Goal: Task Accomplishment & Management: Use online tool/utility

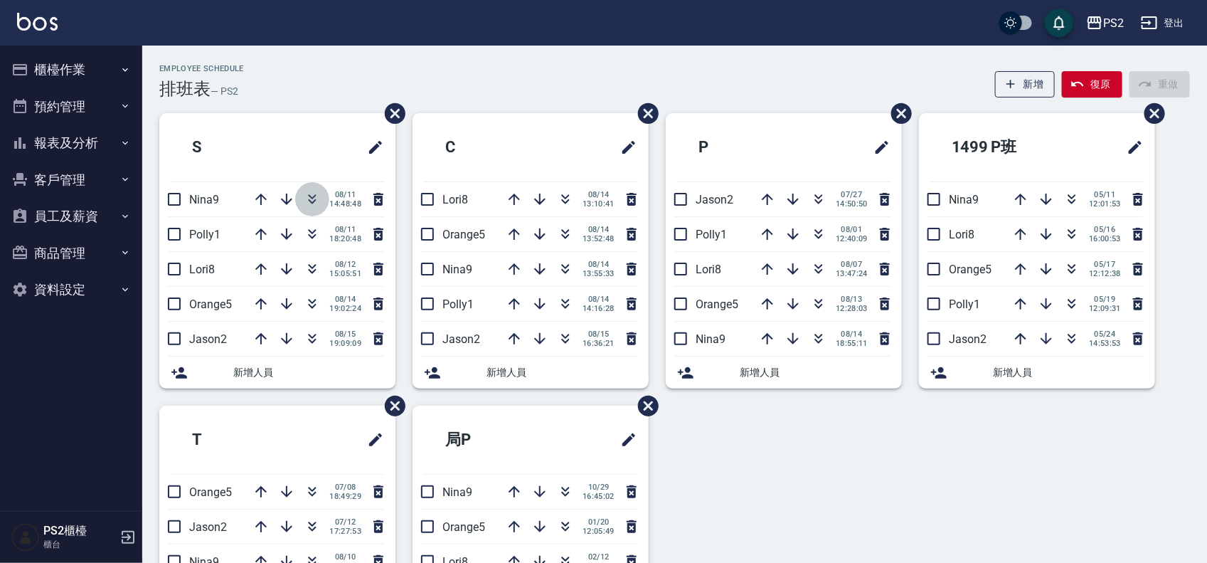
click at [311, 196] on icon "button" at bounding box center [312, 199] width 17 height 17
click at [75, 92] on button "預約管理" at bounding box center [71, 106] width 131 height 37
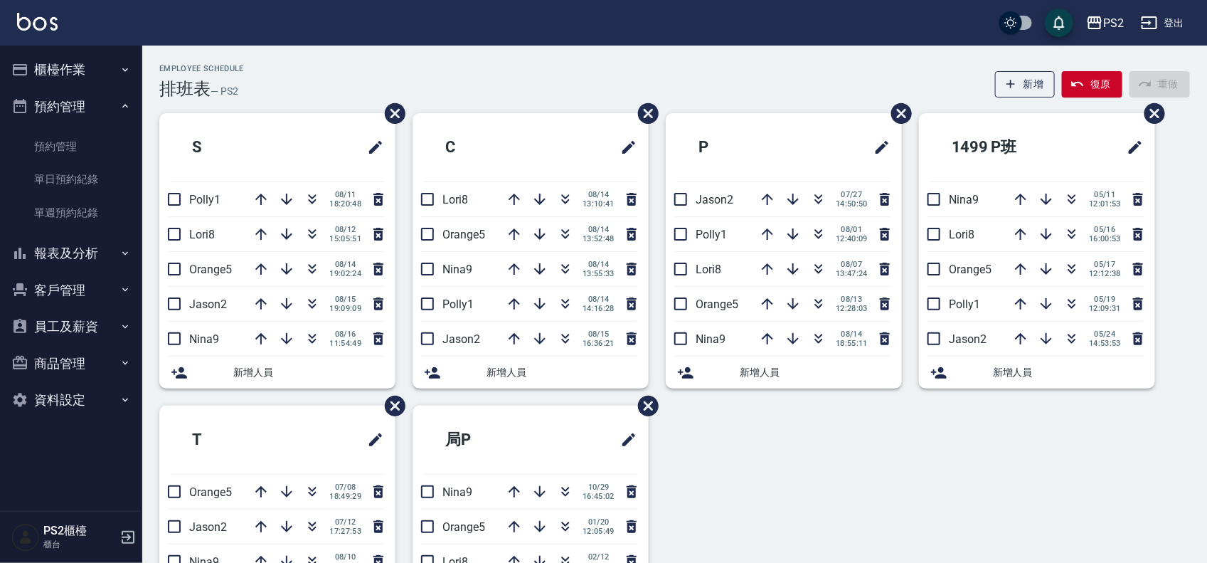
click at [75, 100] on button "預約管理" at bounding box center [71, 106] width 131 height 37
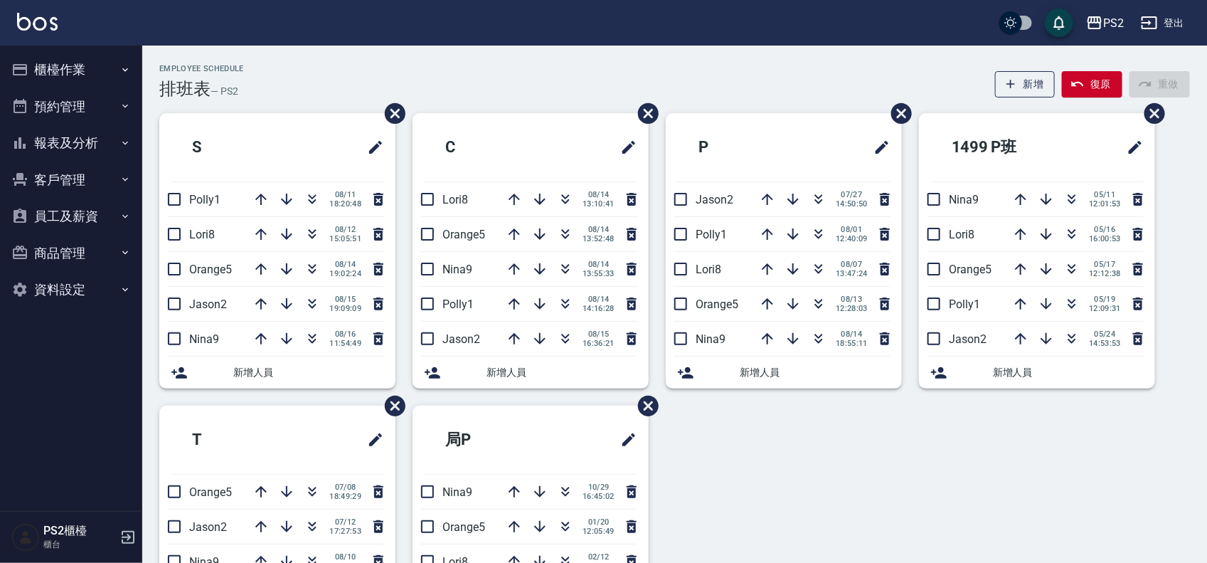
click at [92, 140] on button "報表及分析" at bounding box center [71, 142] width 131 height 37
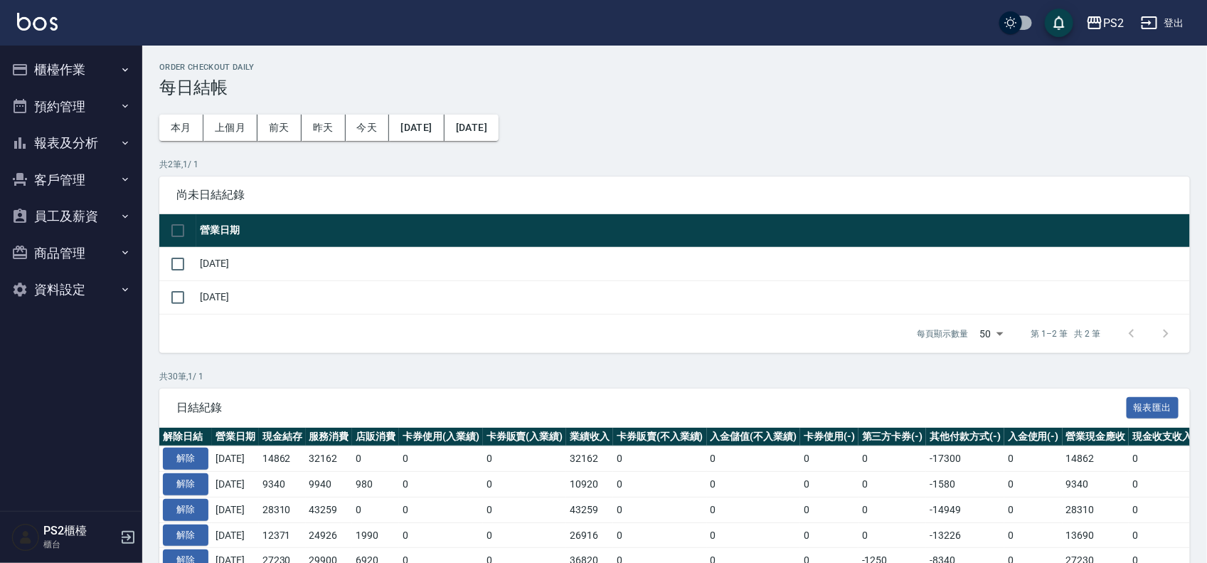
click at [93, 65] on button "櫃檯作業" at bounding box center [71, 69] width 131 height 37
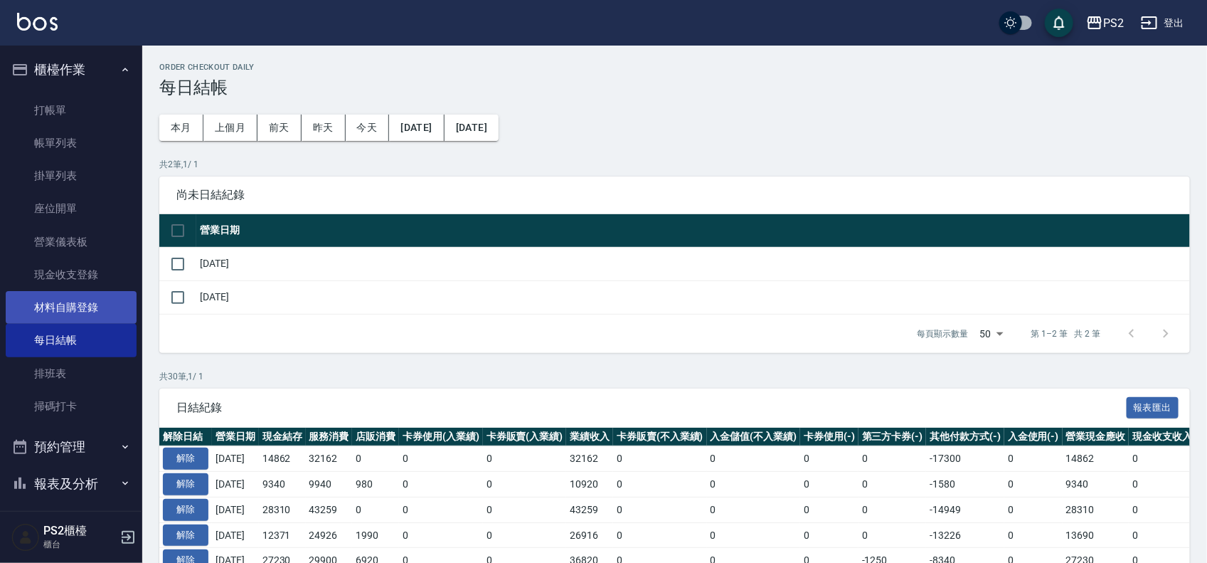
click at [87, 310] on link "材料自購登錄" at bounding box center [71, 307] width 131 height 33
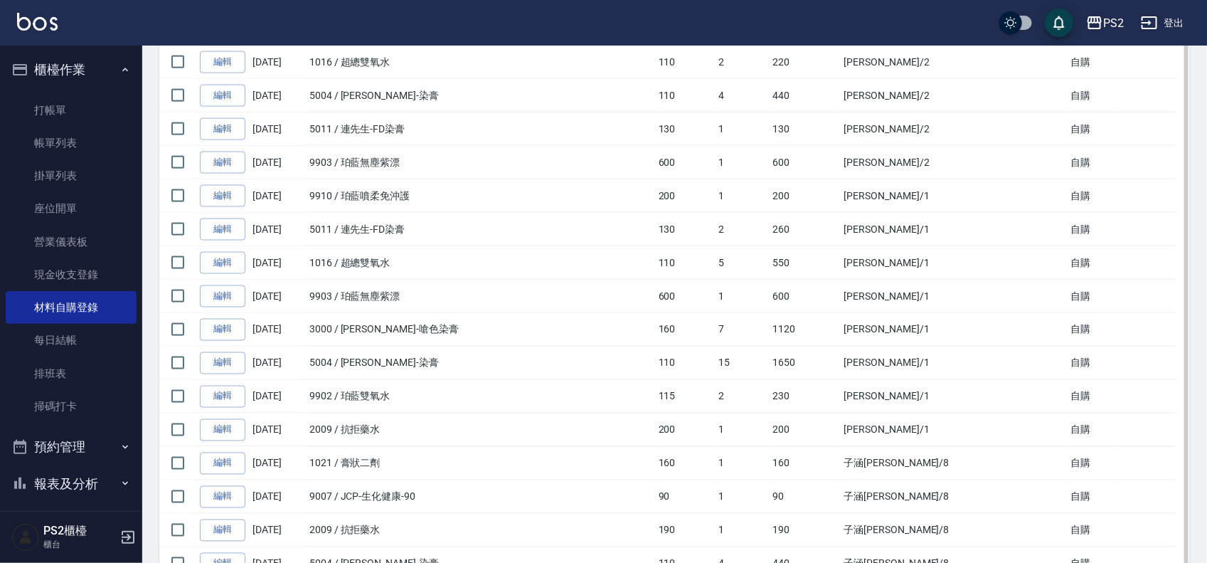
scroll to position [1053, 0]
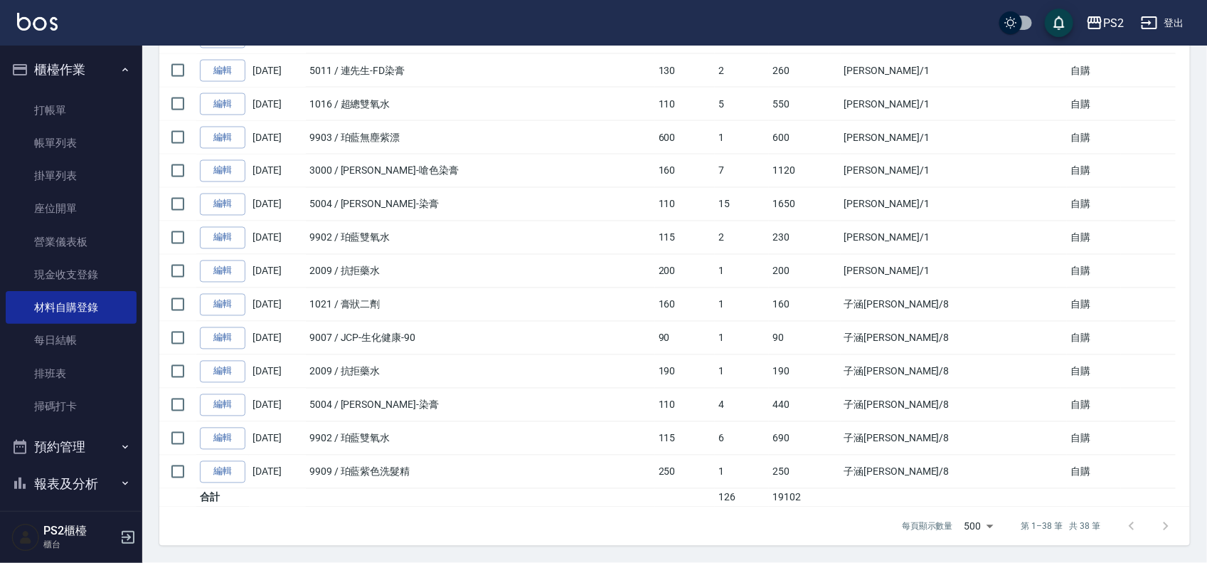
click at [228, 363] on link "編輯" at bounding box center [223, 372] width 46 height 22
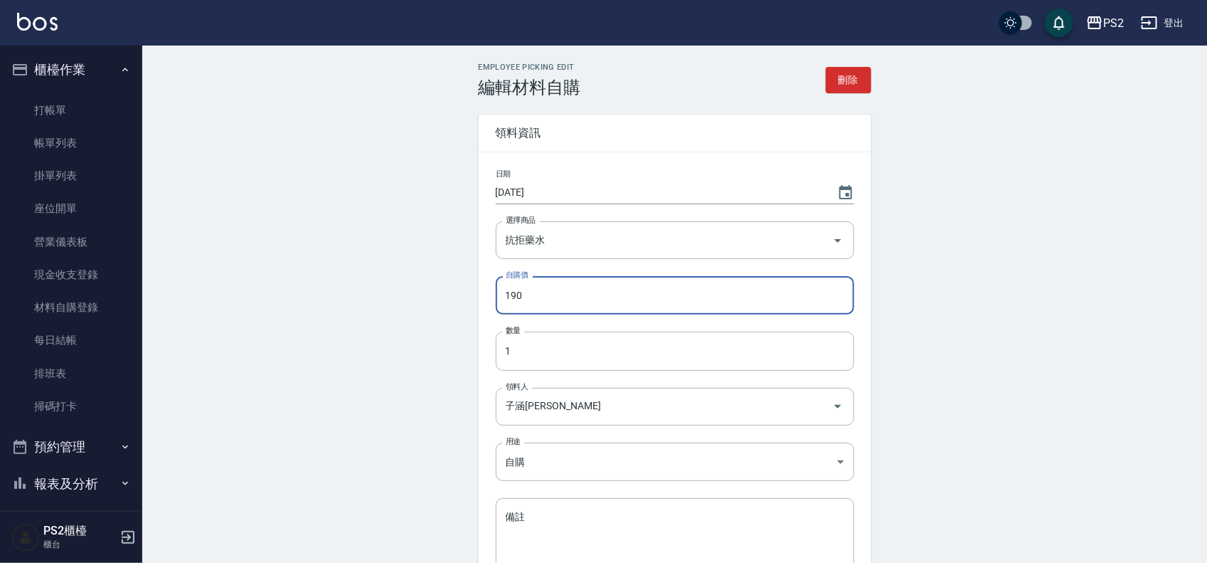
click at [563, 289] on input "190" at bounding box center [675, 295] width 358 height 38
click at [504, 295] on input "190" at bounding box center [675, 295] width 358 height 38
type input "200"
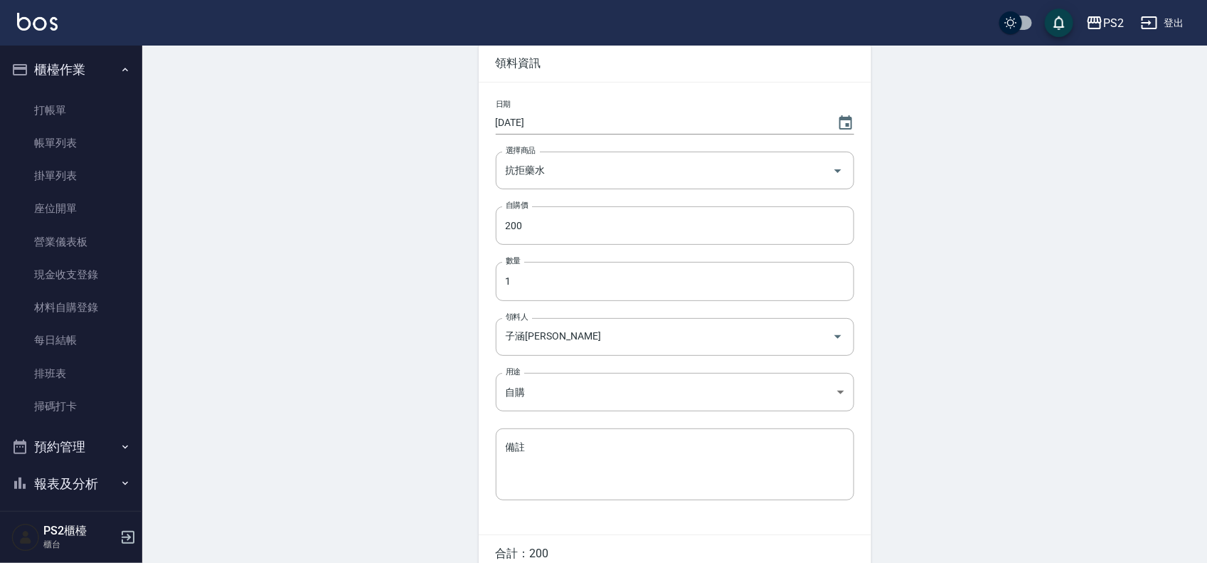
scroll to position [141, 0]
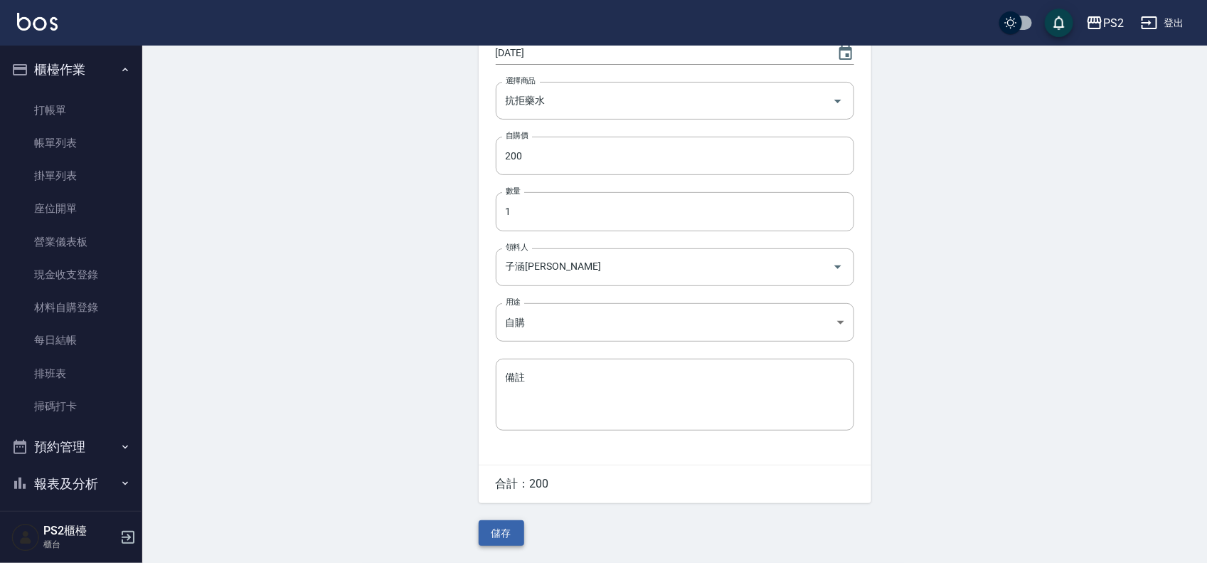
click at [513, 529] on button "儲存" at bounding box center [502, 533] width 46 height 26
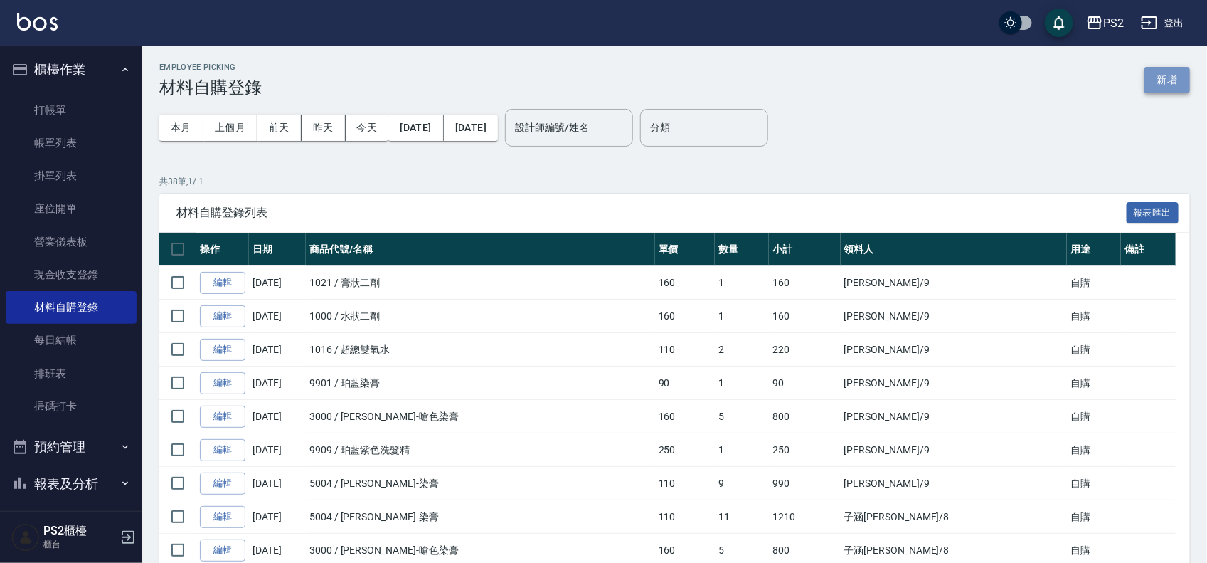
click at [1165, 77] on button "新增" at bounding box center [1167, 80] width 46 height 26
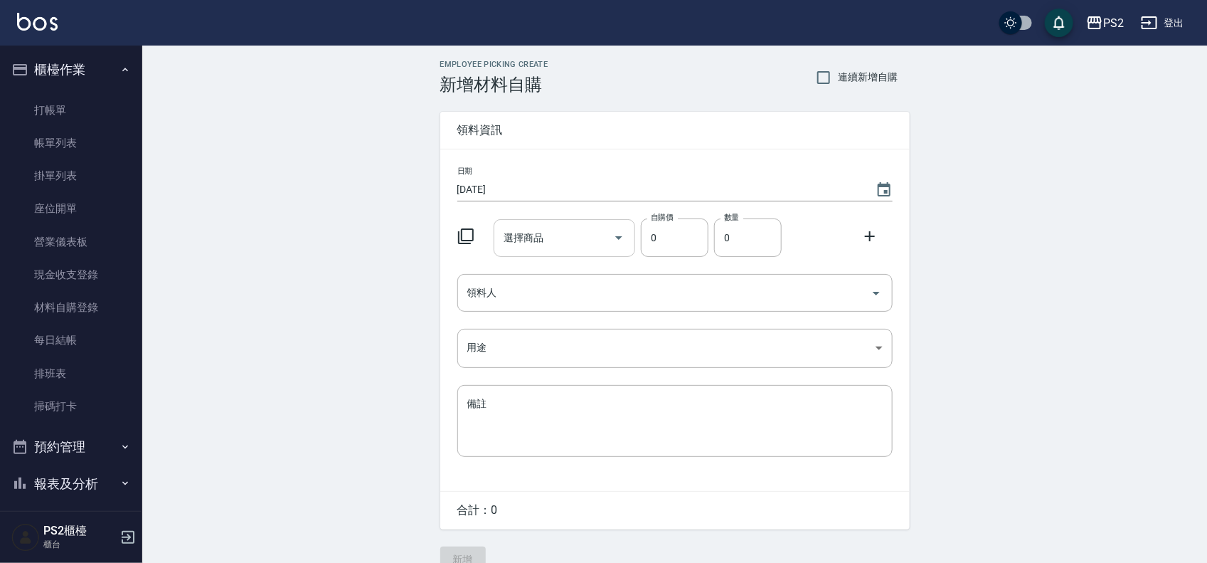
click at [531, 235] on div "選擇商品 選擇商品" at bounding box center [565, 238] width 142 height 38
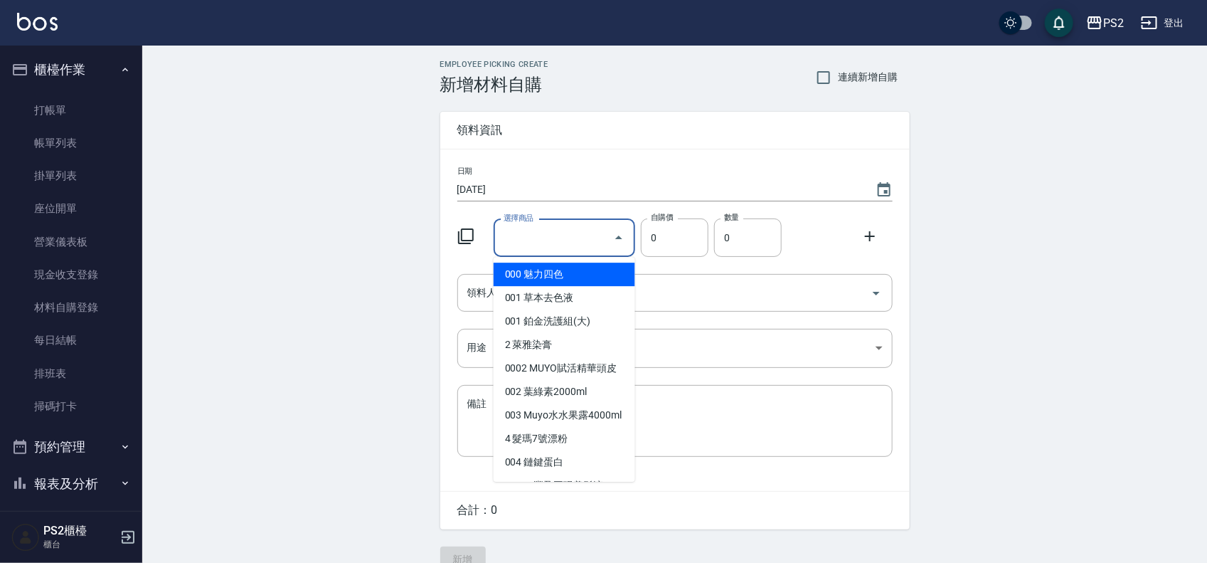
click at [531, 223] on label "選擇商品" at bounding box center [519, 218] width 30 height 11
click at [531, 235] on input "選擇商品" at bounding box center [553, 237] width 107 height 25
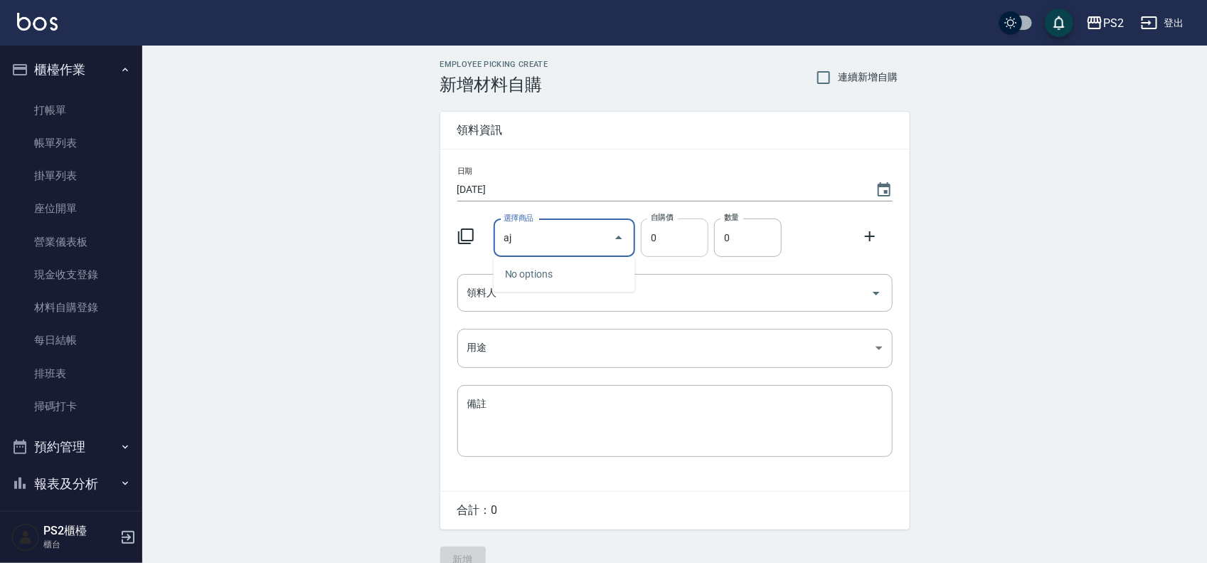
type input "a"
type input "J"
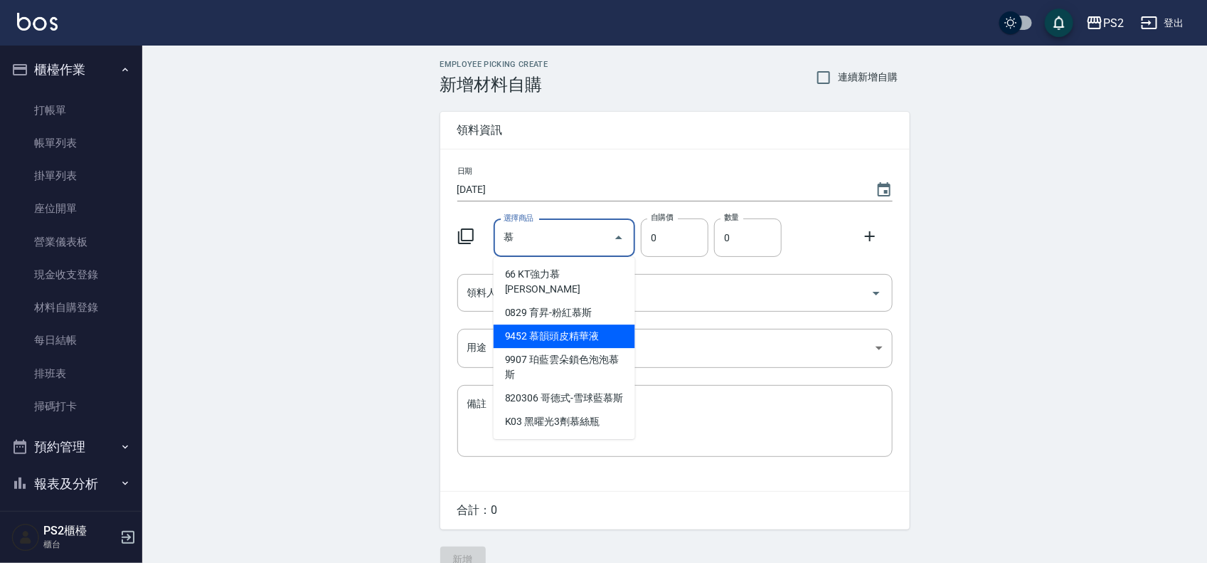
click at [509, 324] on li "9452 慕韻頭皮精華液" at bounding box center [565, 335] width 142 height 23
type input "慕韻頭皮精華液"
type input "340"
type input "1"
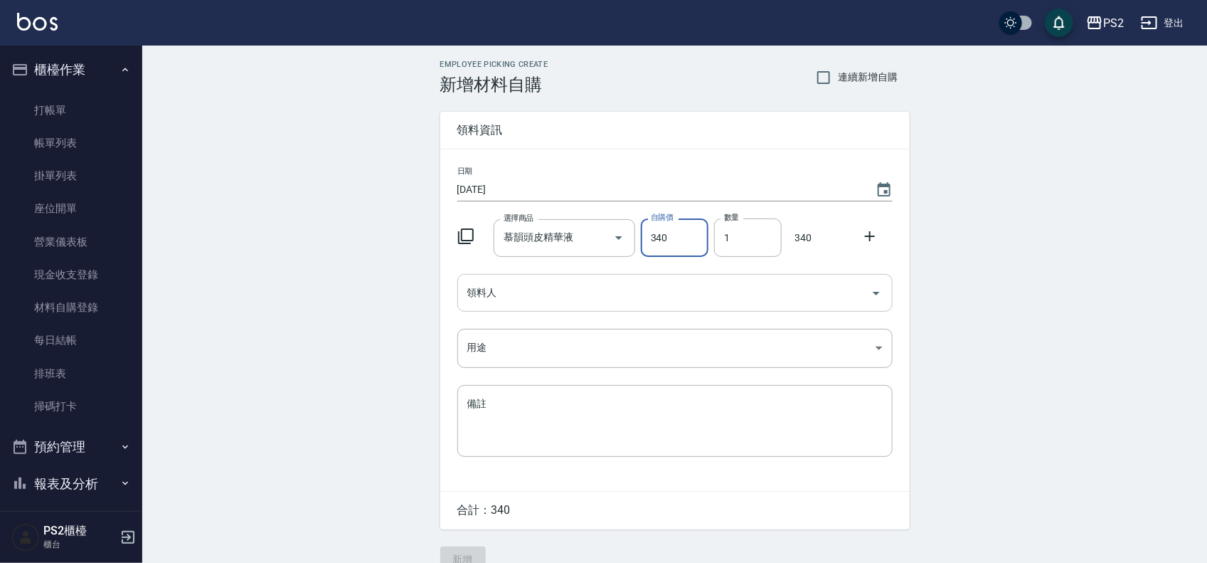
click at [531, 290] on input "領料人" at bounding box center [664, 292] width 401 height 25
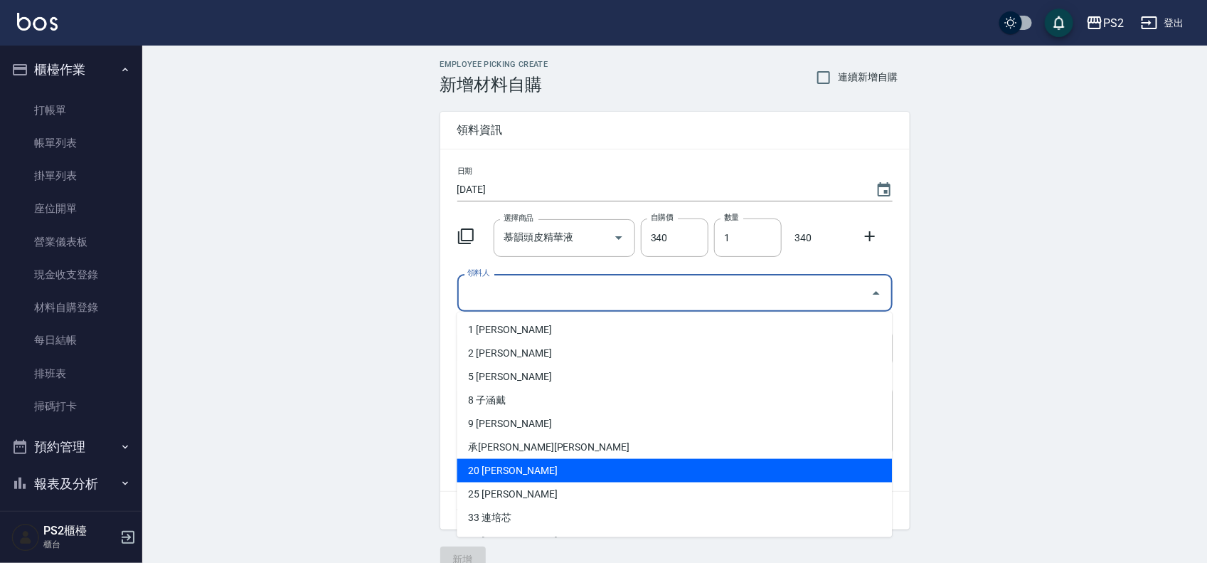
drag, startPoint x: 521, startPoint y: 474, endPoint x: 517, endPoint y: 373, distance: 101.1
click at [521, 474] on li "20 陳冠霖" at bounding box center [674, 470] width 435 height 23
type input "陳冠霖"
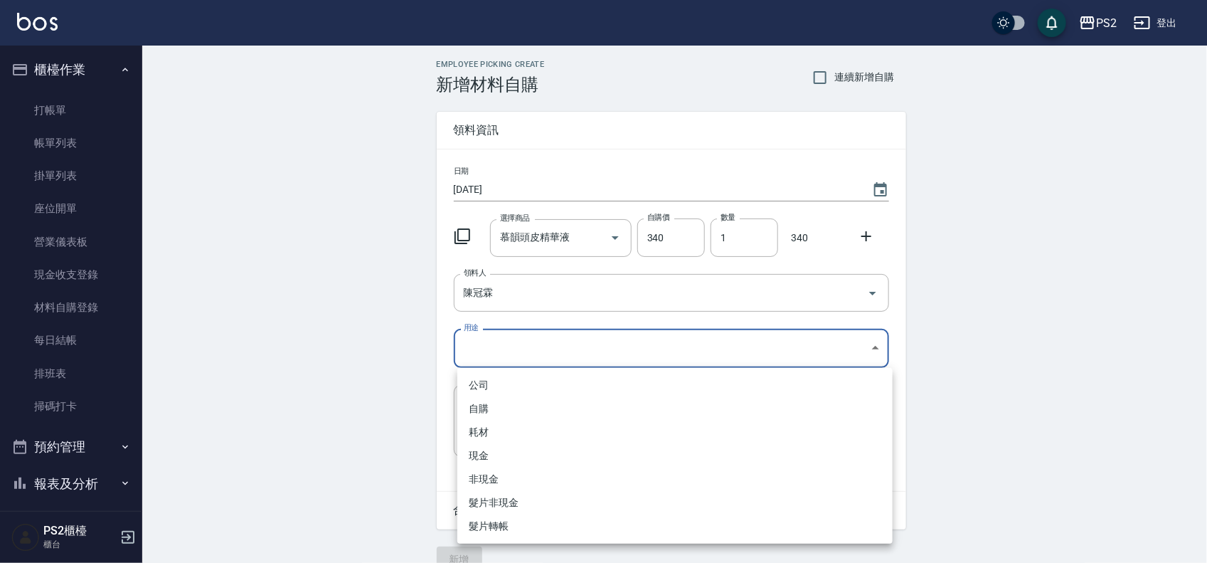
click at [503, 328] on body "PS2 登出 櫃檯作業 打帳單 帳單列表 掛單列表 座位開單 營業儀表板 現金收支登錄 材料自購登錄 每日結帳 排班表 掃碼打卡 預約管理 預約管理 單日預約…" at bounding box center [603, 293] width 1207 height 586
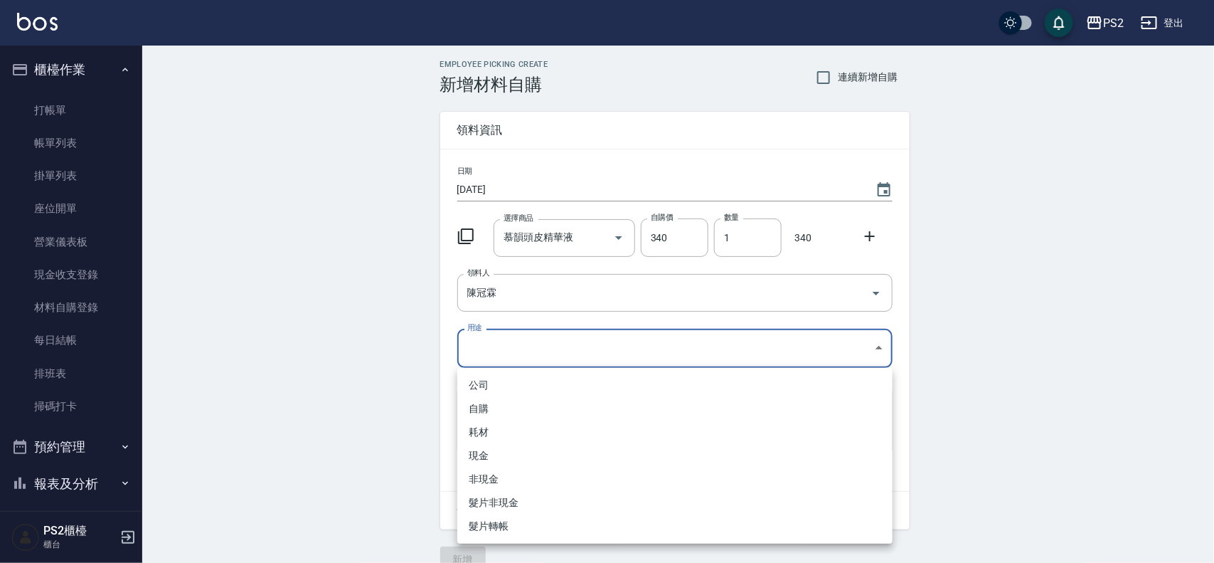
drag, startPoint x: 496, startPoint y: 351, endPoint x: 489, endPoint y: 389, distance: 39.1
click at [496, 354] on div at bounding box center [607, 281] width 1214 height 563
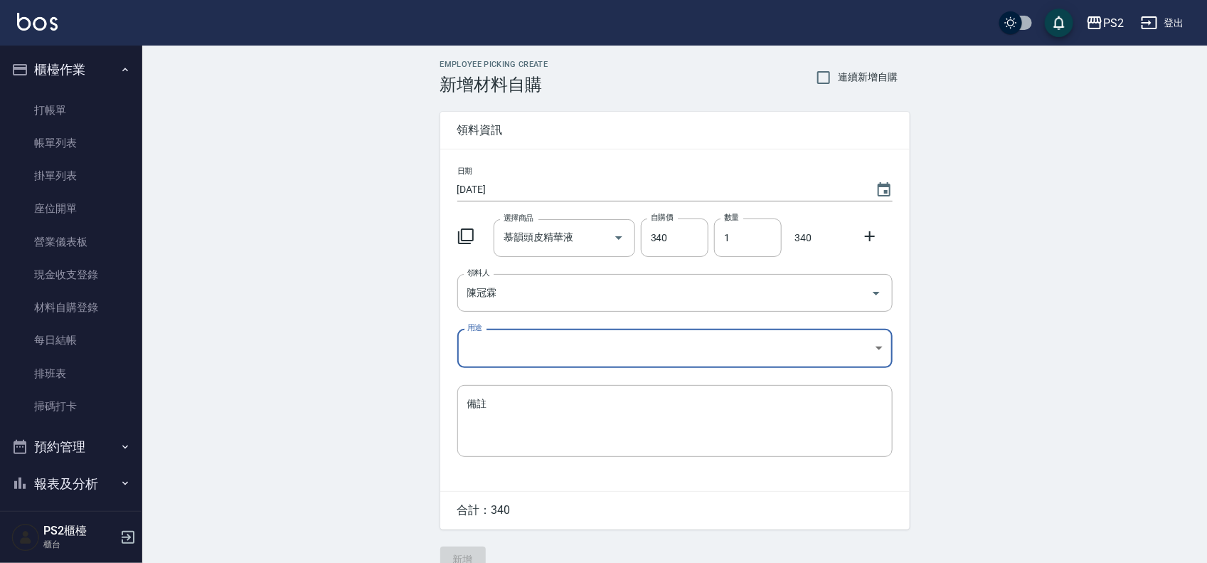
click at [484, 410] on textarea "備註" at bounding box center [674, 420] width 415 height 48
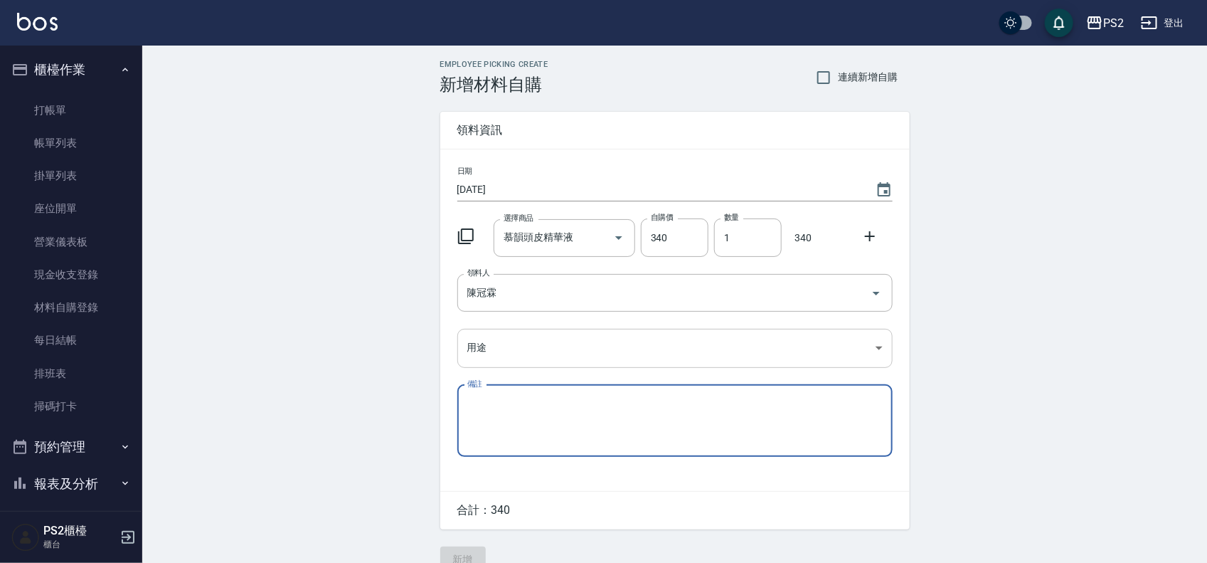
click at [501, 360] on body "PS2 登出 櫃檯作業 打帳單 帳單列表 掛單列表 座位開單 營業儀表板 現金收支登錄 材料自購登錄 每日結帳 排班表 掃碼打卡 預約管理 預約管理 單日預約…" at bounding box center [603, 293] width 1207 height 586
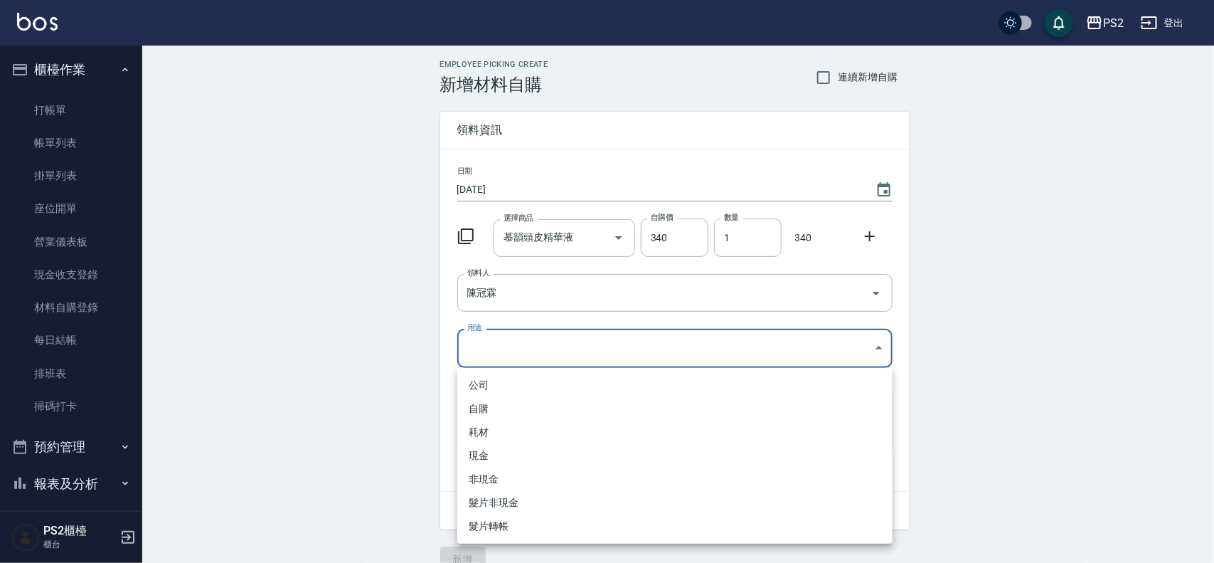
click at [488, 404] on li "自購" at bounding box center [674, 408] width 435 height 23
type input "自購"
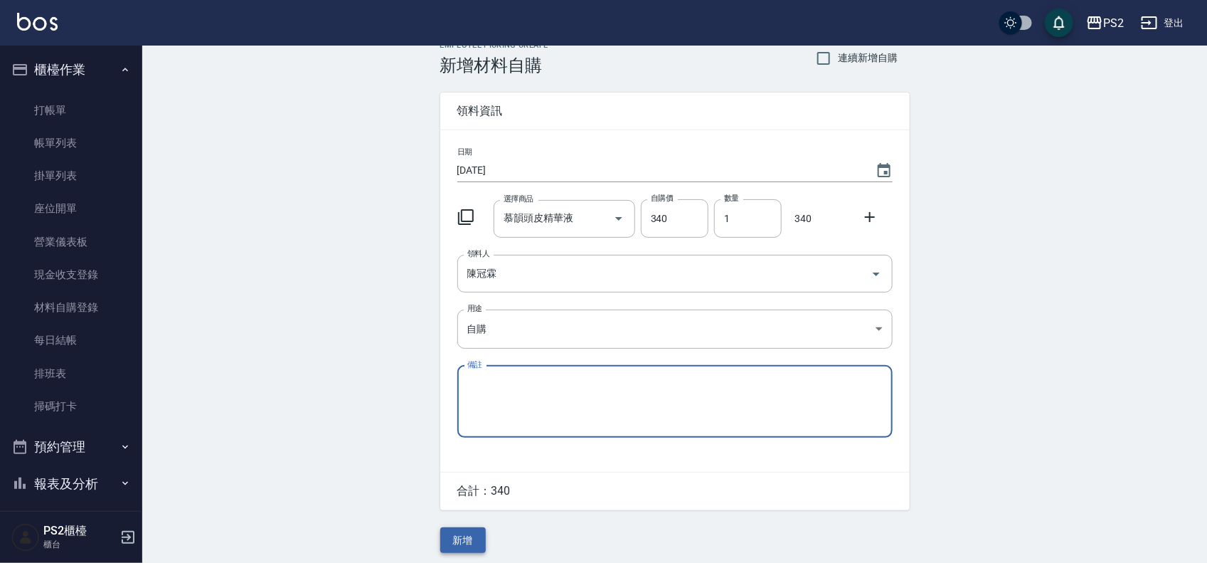
scroll to position [26, 0]
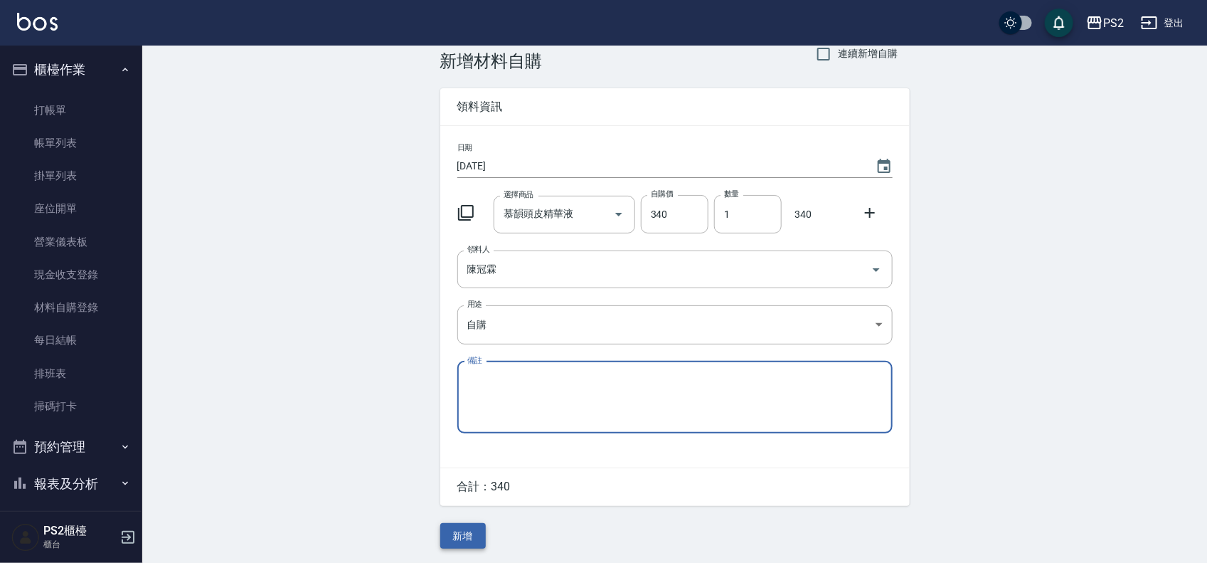
click at [464, 538] on button "新增" at bounding box center [463, 536] width 46 height 26
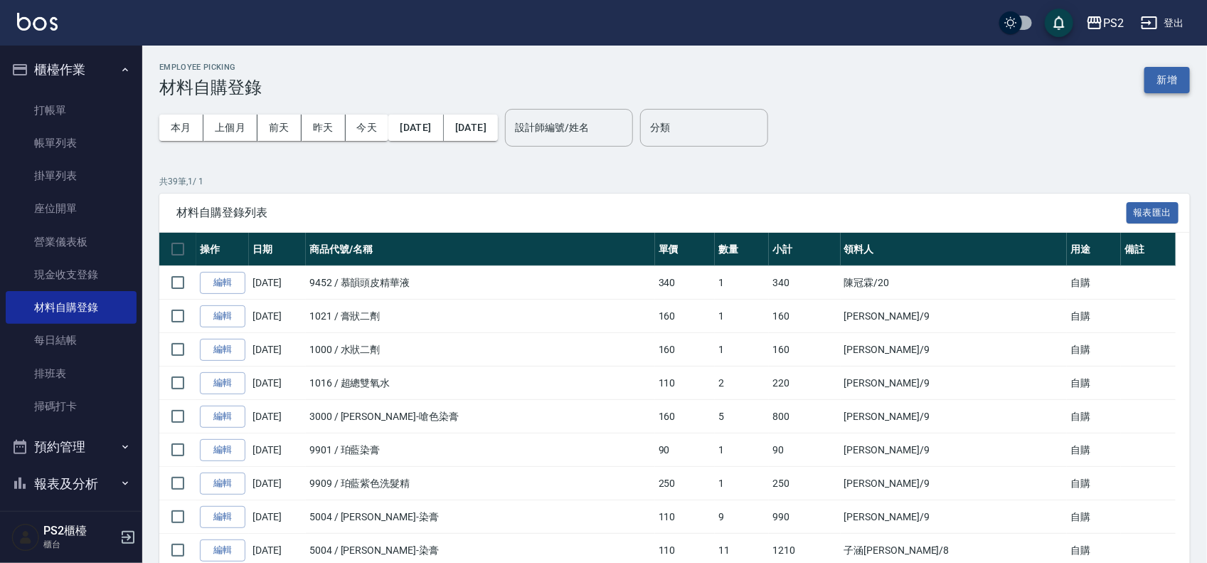
click at [1181, 77] on button "新增" at bounding box center [1167, 80] width 46 height 26
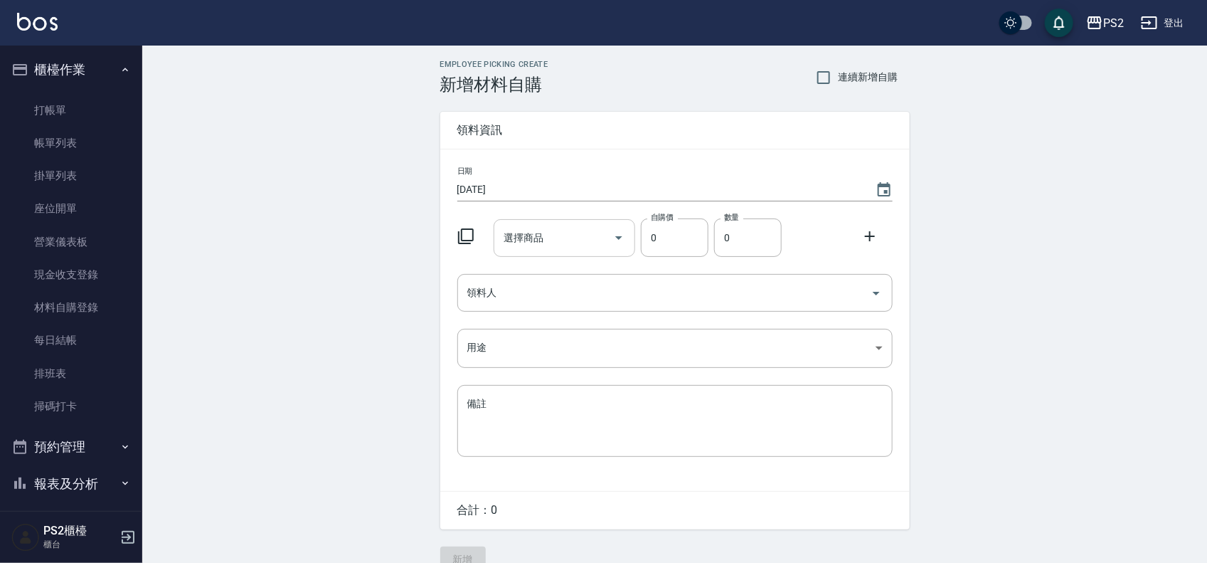
click at [549, 253] on div "選擇商品" at bounding box center [565, 238] width 142 height 38
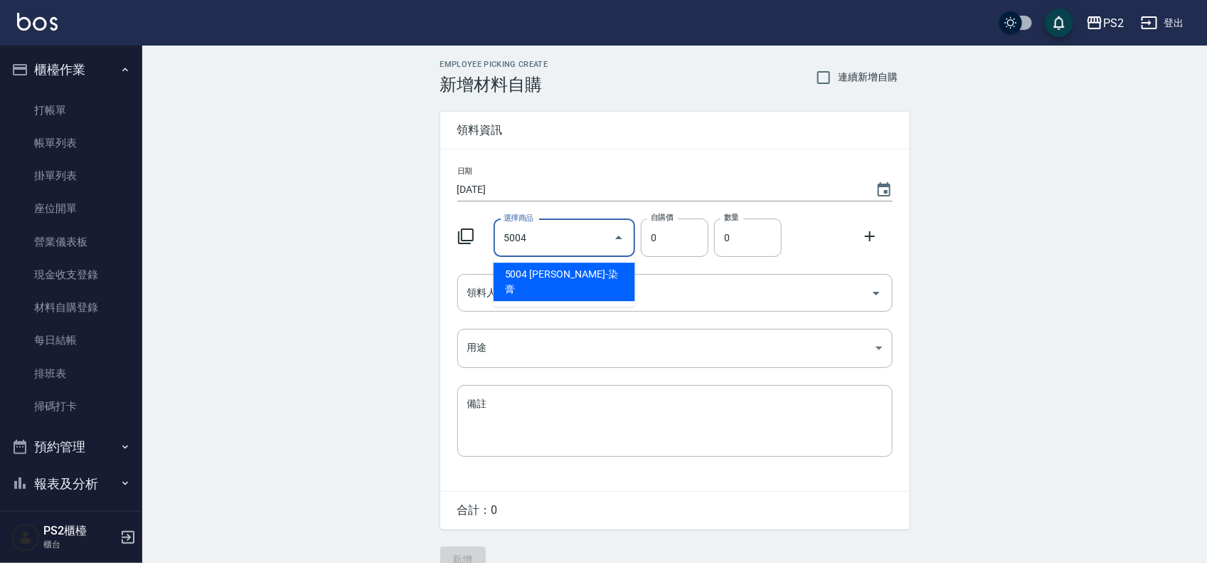
type input "里歐-染膏"
type input "110"
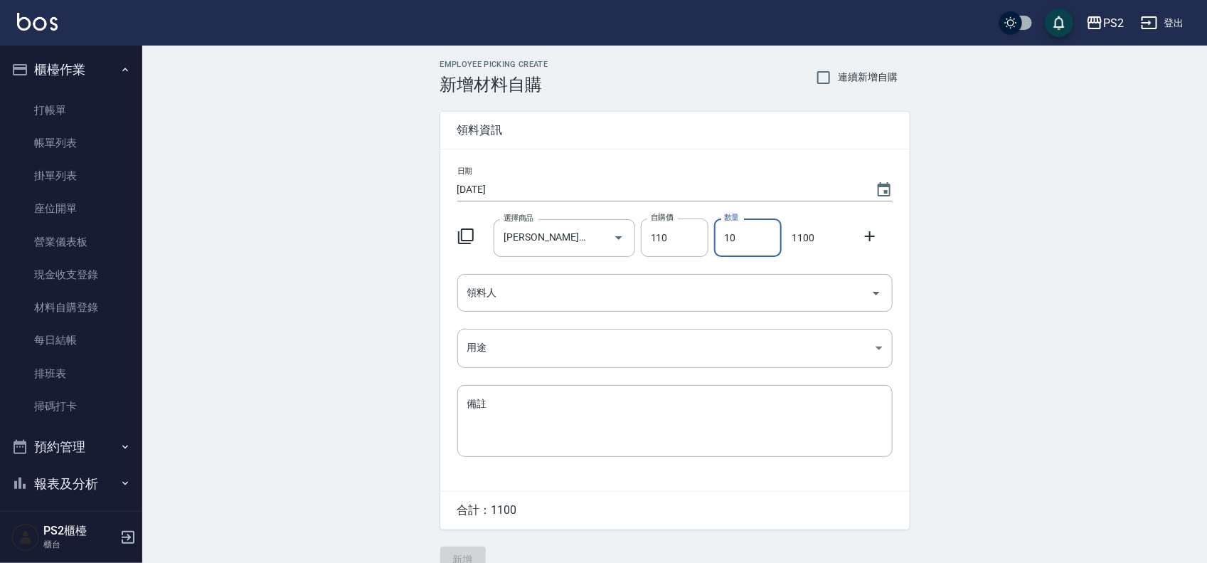
type input "10"
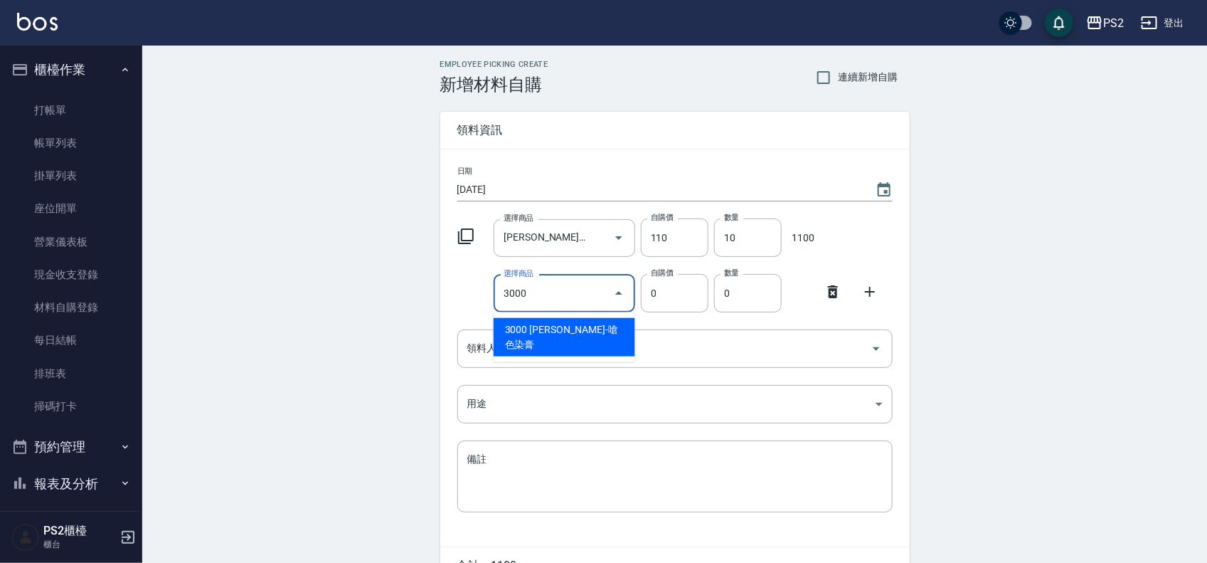
drag, startPoint x: 539, startPoint y: 292, endPoint x: 512, endPoint y: 294, distance: 27.1
click at [512, 294] on input "3000" at bounding box center [553, 293] width 107 height 25
click at [541, 325] on li "3000 里歐-嗆色染膏" at bounding box center [565, 337] width 142 height 38
type input "里歐-嗆色染膏"
type input "160"
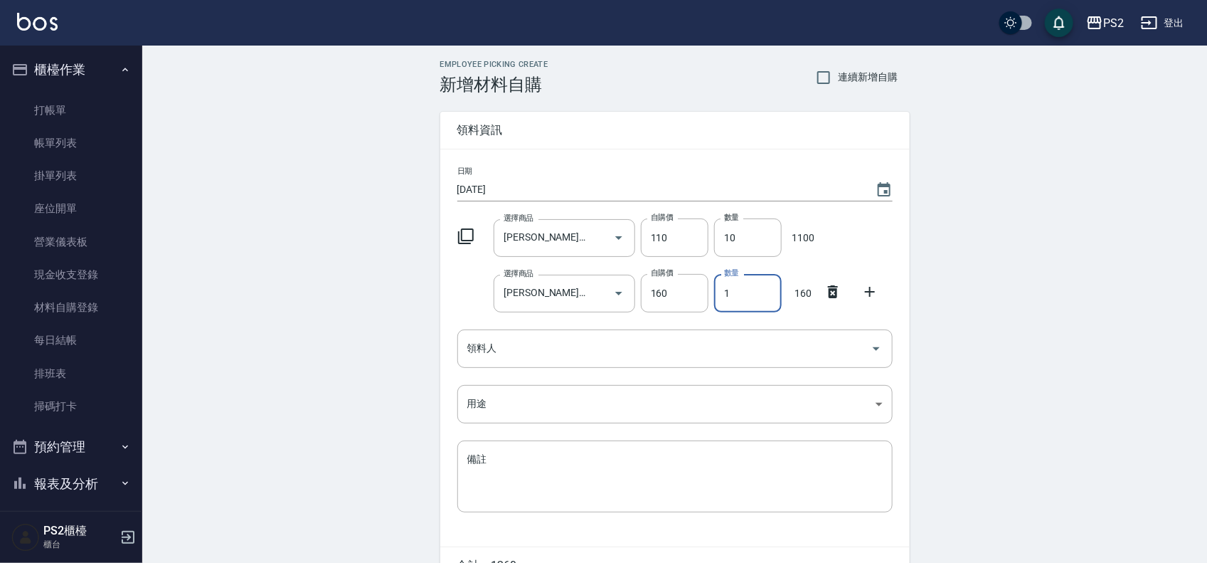
click at [747, 299] on input "1" at bounding box center [748, 293] width 68 height 38
drag, startPoint x: 747, startPoint y: 299, endPoint x: 701, endPoint y: 299, distance: 45.5
click at [701, 299] on div "選擇商品 里歐-嗆色染膏 選擇商品 自購價 160 自購價 數量 1 數量 160" at bounding box center [672, 290] width 441 height 44
type input "5"
click at [576, 358] on input "1016" at bounding box center [553, 348] width 107 height 25
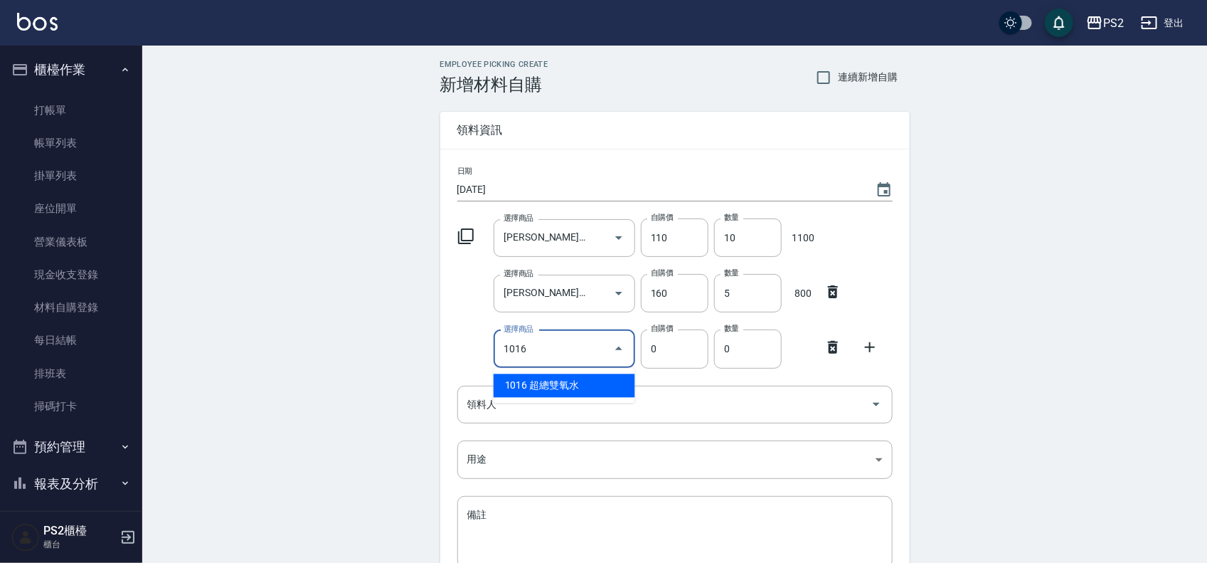
click at [566, 386] on li "1016 超總雙氧水" at bounding box center [565, 385] width 142 height 23
type input "超總雙氧水"
type input "110"
type input "1"
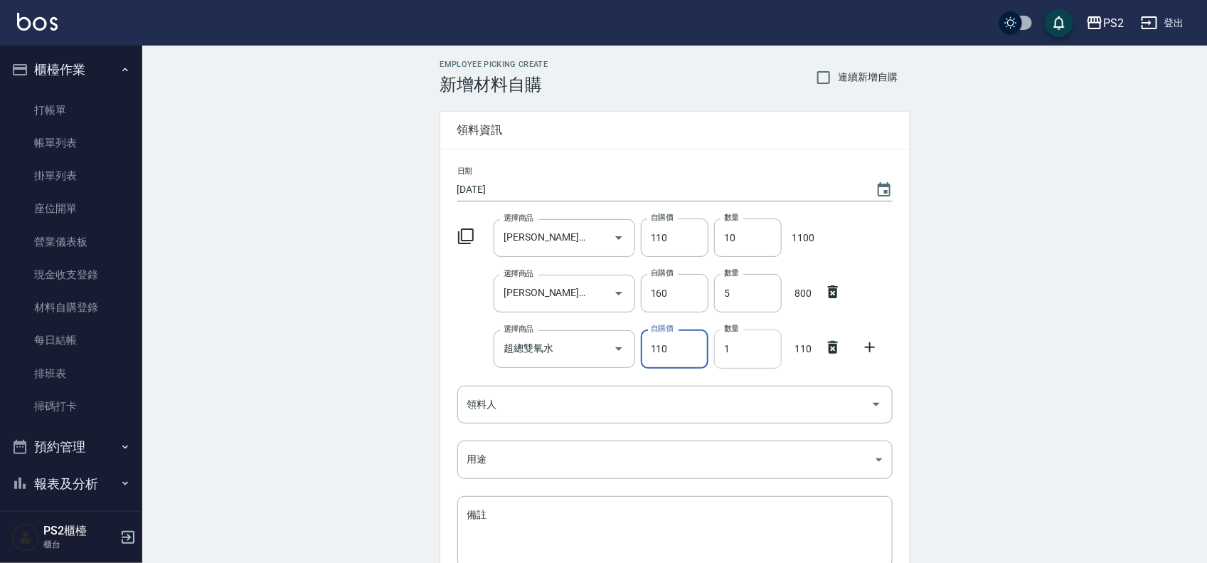
drag, startPoint x: 768, startPoint y: 346, endPoint x: 762, endPoint y: 351, distance: 7.7
click at [762, 351] on input "1" at bounding box center [748, 348] width 68 height 38
click at [756, 351] on input "1" at bounding box center [748, 348] width 68 height 38
click at [736, 350] on input "1" at bounding box center [748, 348] width 68 height 38
drag, startPoint x: 756, startPoint y: 336, endPoint x: 687, endPoint y: 341, distance: 69.2
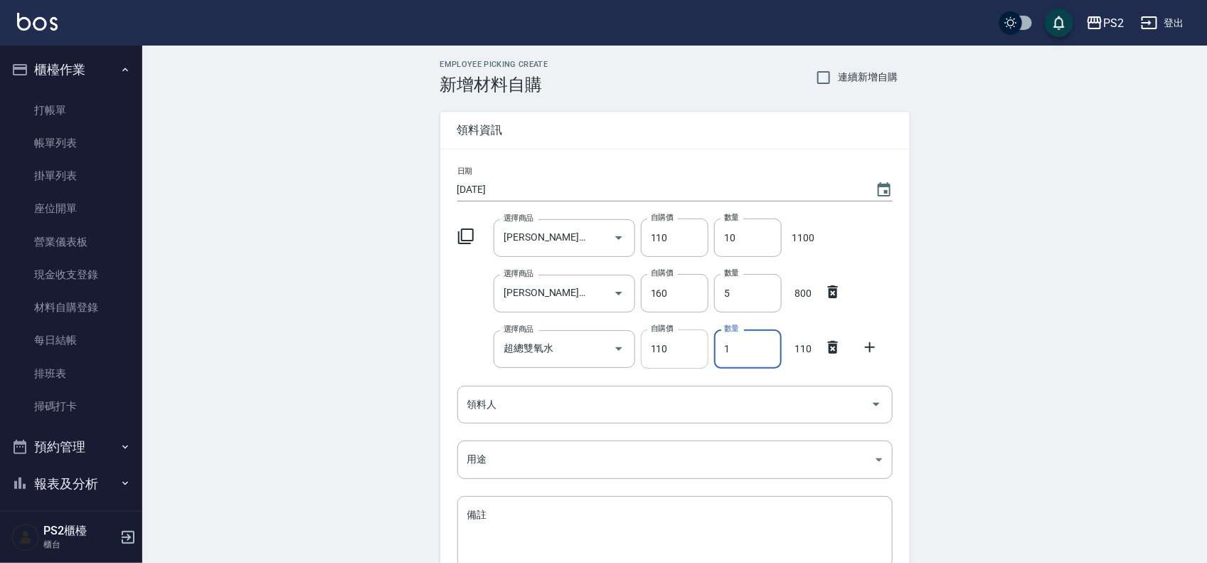
click at [687, 341] on div "選擇商品 超總雙氧水 選擇商品 自購價 110 自購價 數量 1 數量 110" at bounding box center [672, 346] width 441 height 44
drag, startPoint x: 687, startPoint y: 341, endPoint x: 694, endPoint y: 333, distance: 10.7
click at [687, 341] on input "110" at bounding box center [675, 348] width 68 height 38
type input "1104"
type input "0"
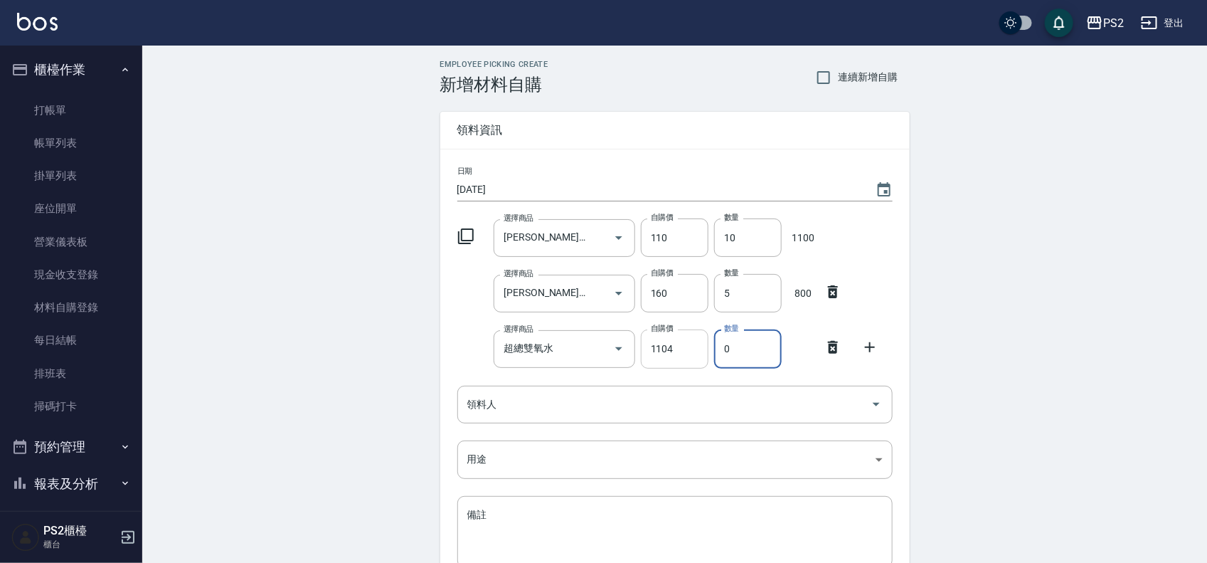
click at [698, 356] on input "1104" at bounding box center [675, 348] width 68 height 38
type input "110"
drag, startPoint x: 745, startPoint y: 349, endPoint x: 719, endPoint y: 350, distance: 26.3
click at [719, 350] on input "0" at bounding box center [748, 348] width 68 height 38
type input "4"
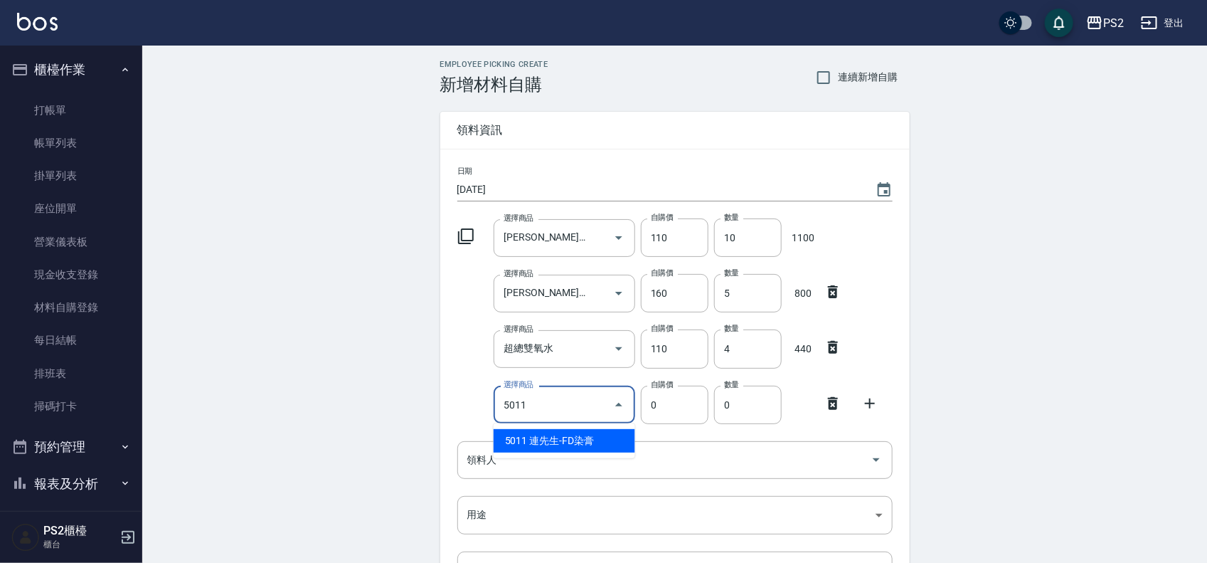
type input "連先生-FD染膏"
type input "130"
type input "1"
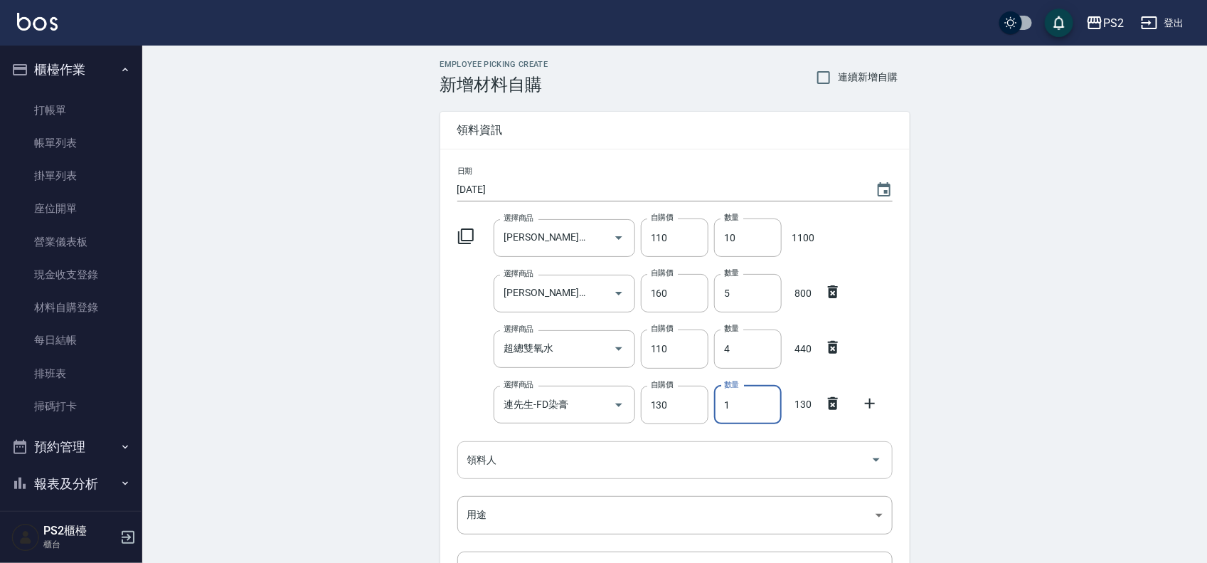
click at [655, 457] on input "領料人" at bounding box center [664, 459] width 401 height 25
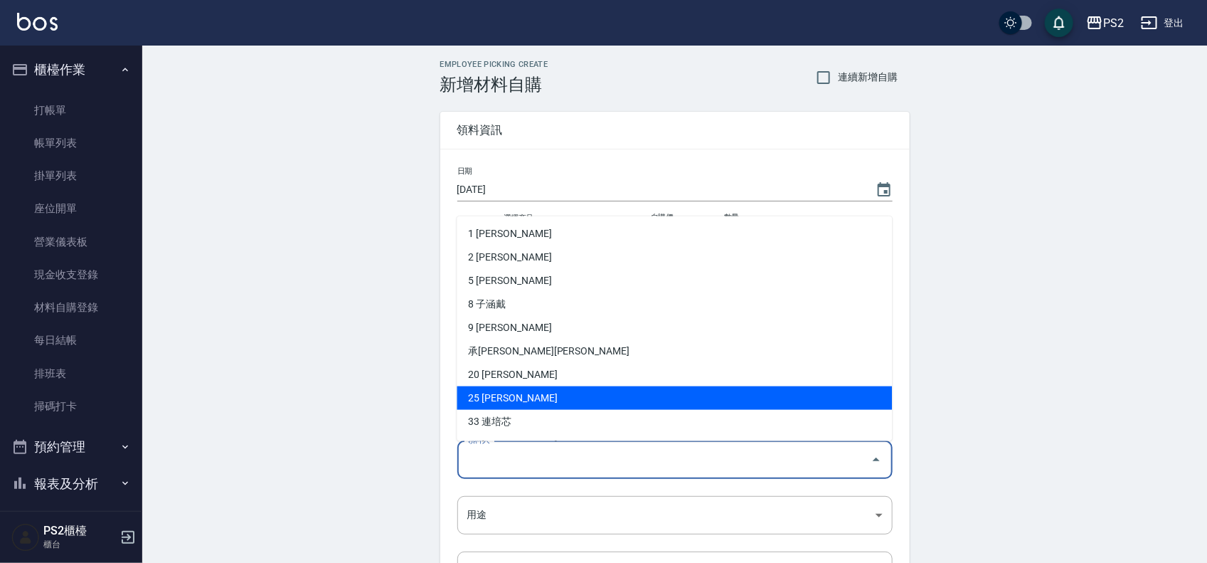
click at [507, 393] on li "25 謝維庭" at bounding box center [674, 397] width 435 height 23
type input "謝維庭"
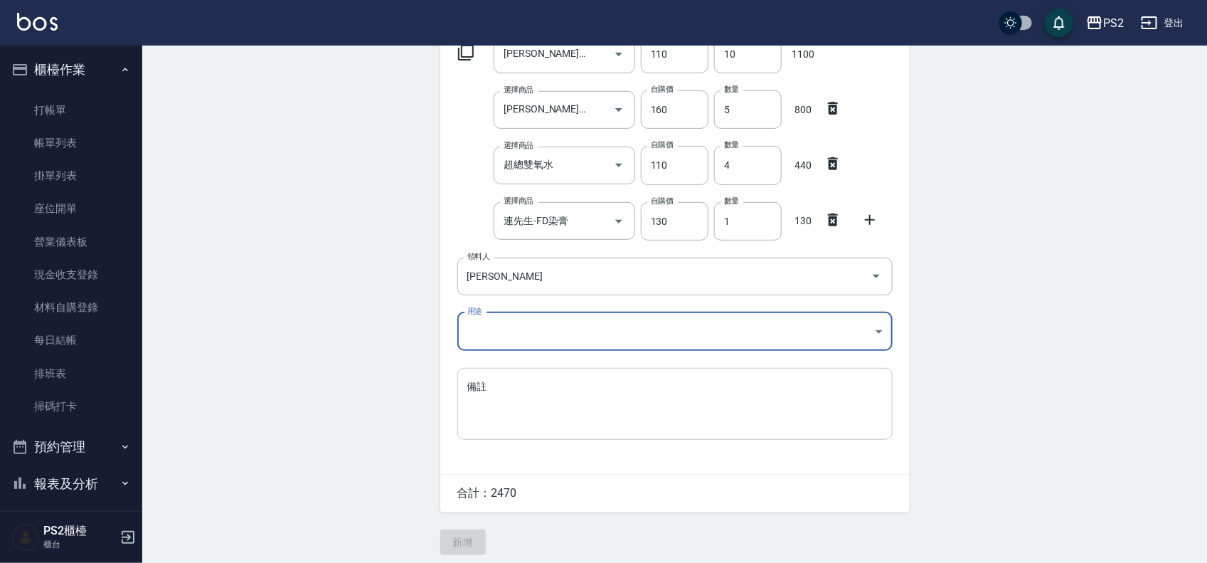
scroll to position [192, 0]
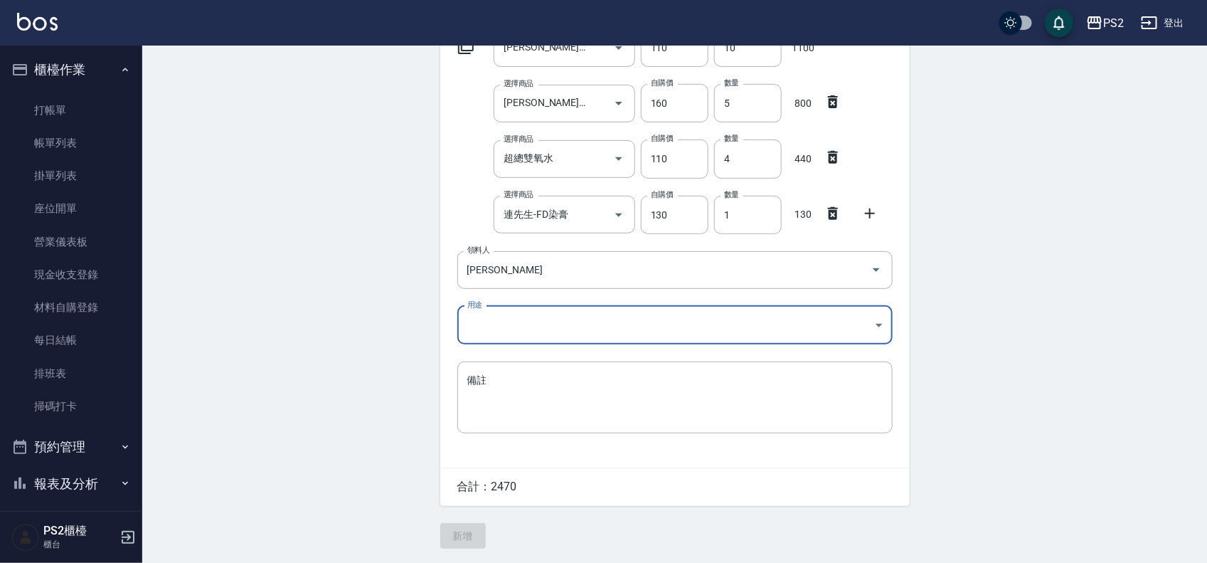
click at [506, 329] on body "PS2 登出 櫃檯作業 打帳單 帳單列表 掛單列表 座位開單 營業儀表板 現金收支登錄 材料自購登錄 每日結帳 排班表 掃碼打卡 預約管理 預約管理 單日預約…" at bounding box center [603, 186] width 1207 height 753
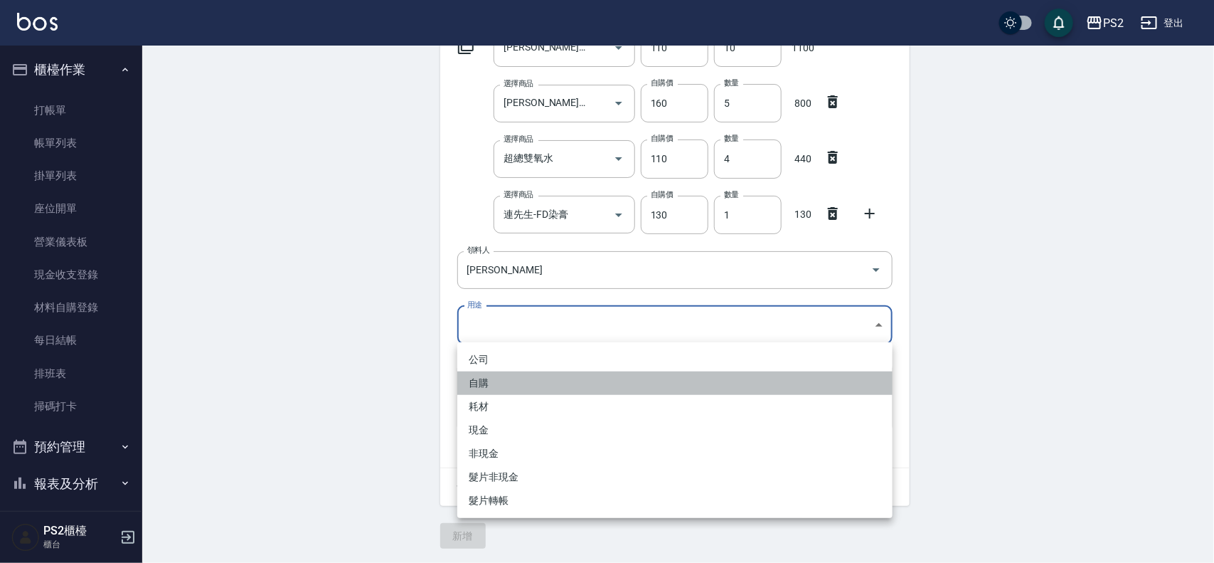
drag, startPoint x: 495, startPoint y: 382, endPoint x: 488, endPoint y: 393, distance: 12.8
click at [495, 383] on li "自購" at bounding box center [674, 382] width 435 height 23
type input "自購"
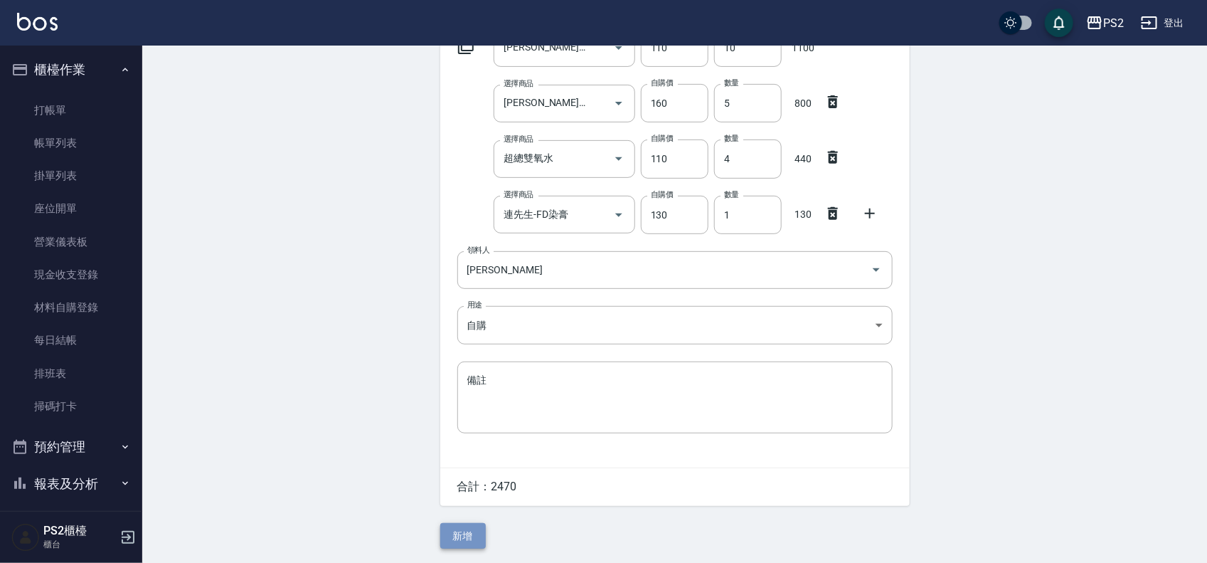
click at [464, 541] on button "新增" at bounding box center [463, 536] width 46 height 26
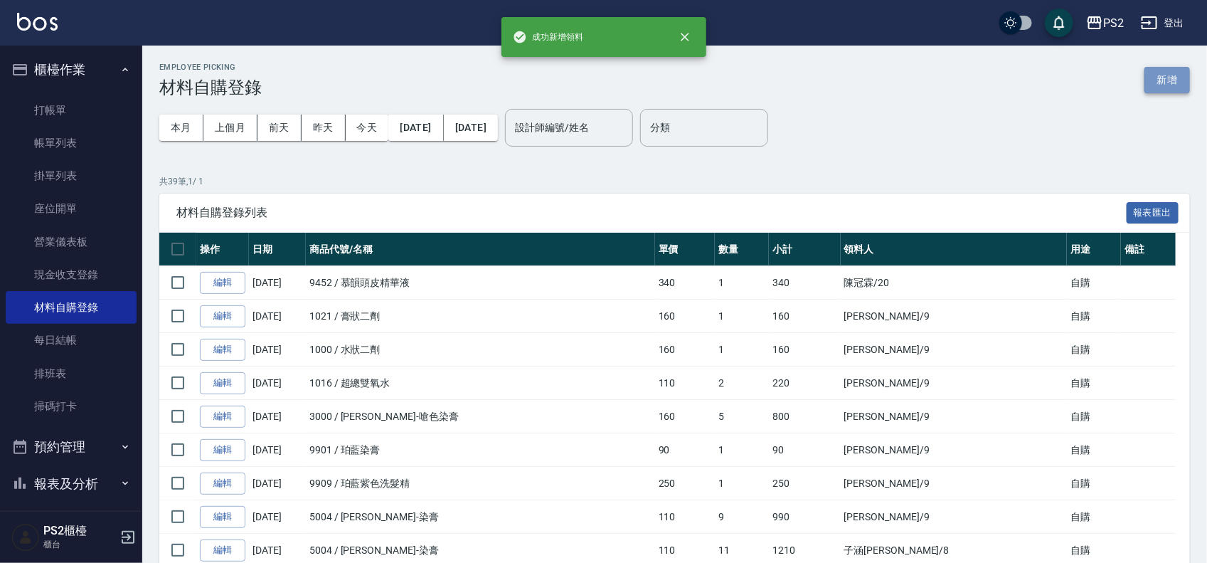
click at [1167, 82] on button "新增" at bounding box center [1167, 80] width 46 height 26
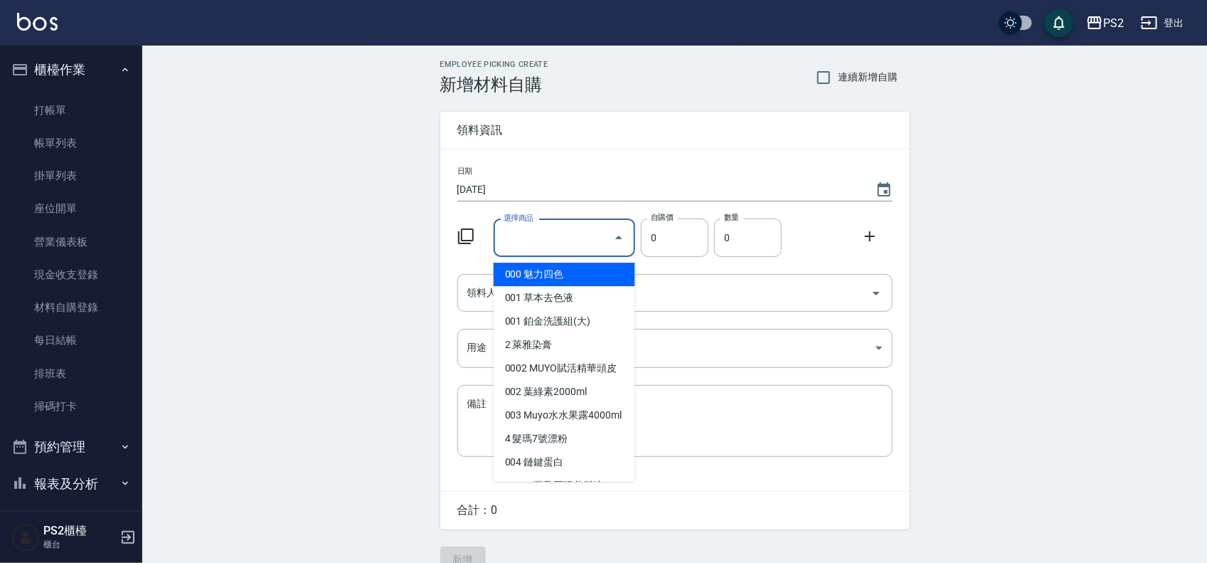
click at [602, 243] on input "選擇商品" at bounding box center [553, 237] width 107 height 25
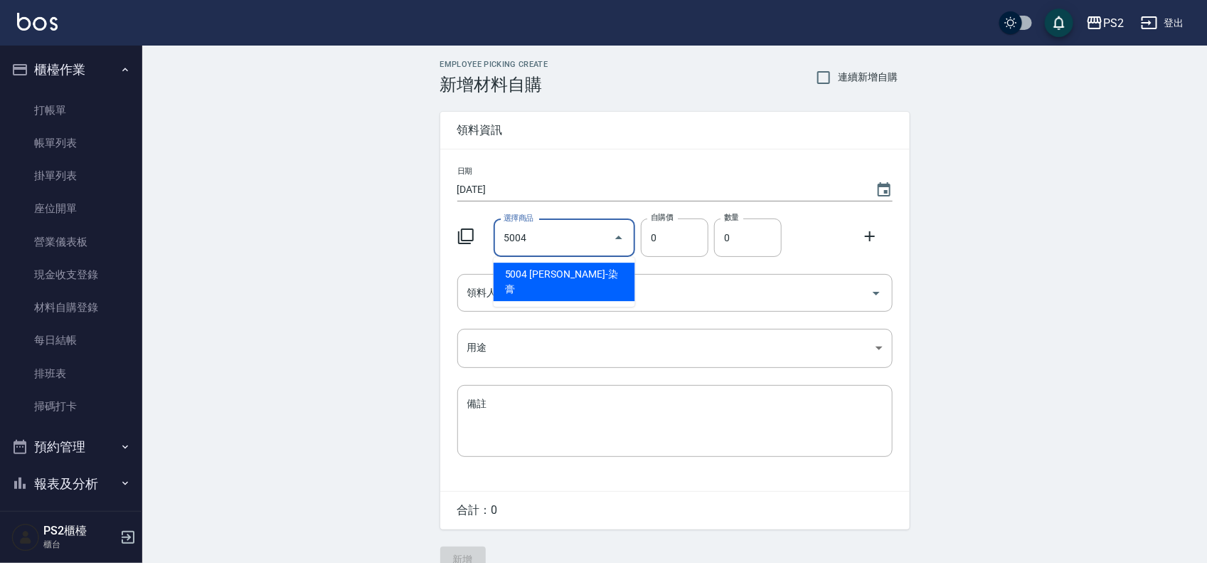
type input "里歐-染膏"
type input "110"
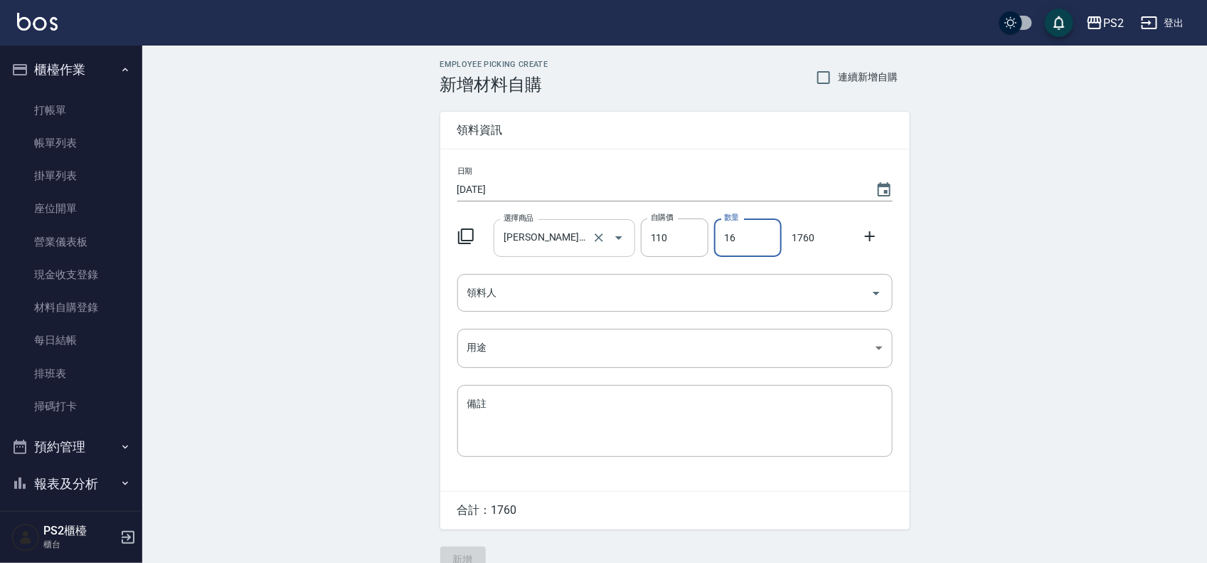
type input "16"
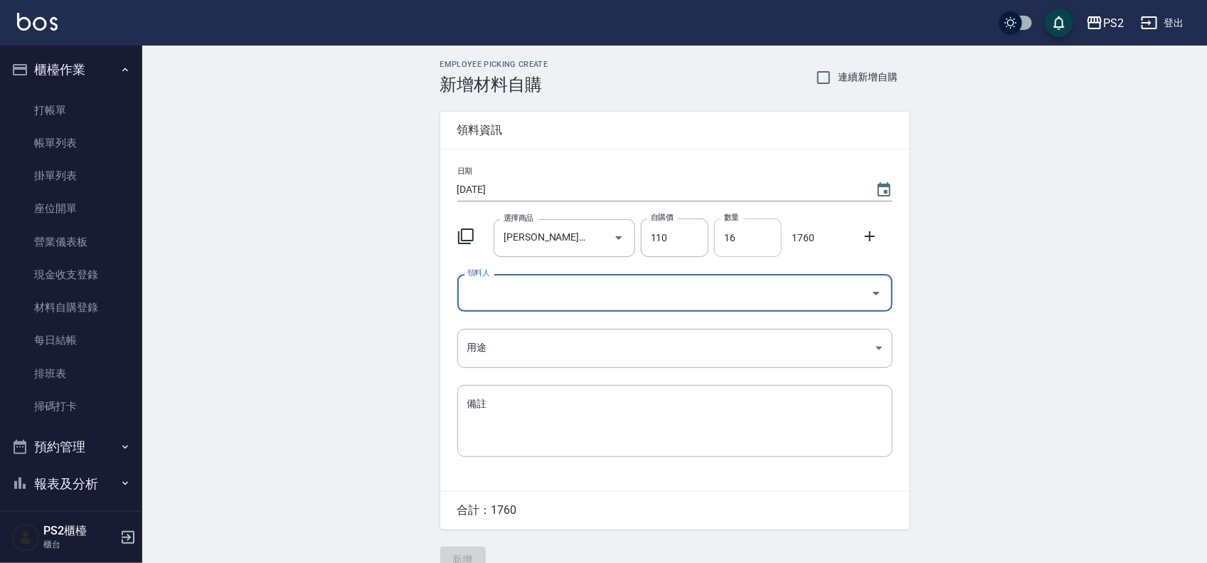
click at [731, 245] on input "16" at bounding box center [748, 237] width 68 height 38
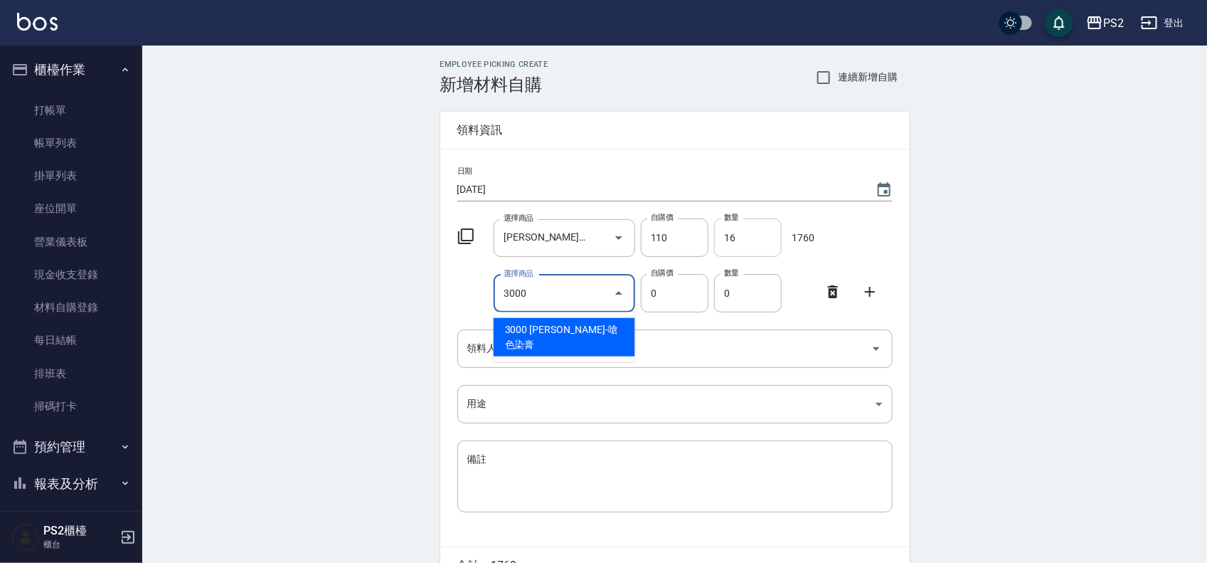
type input "里歐-嗆色染膏"
type input "160"
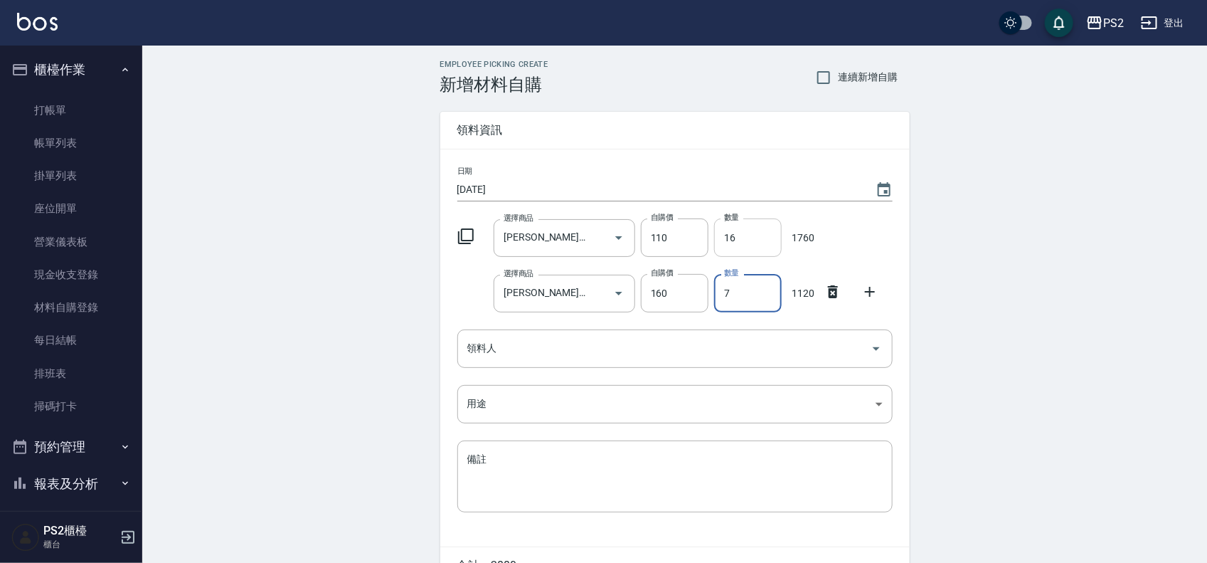
type input "7"
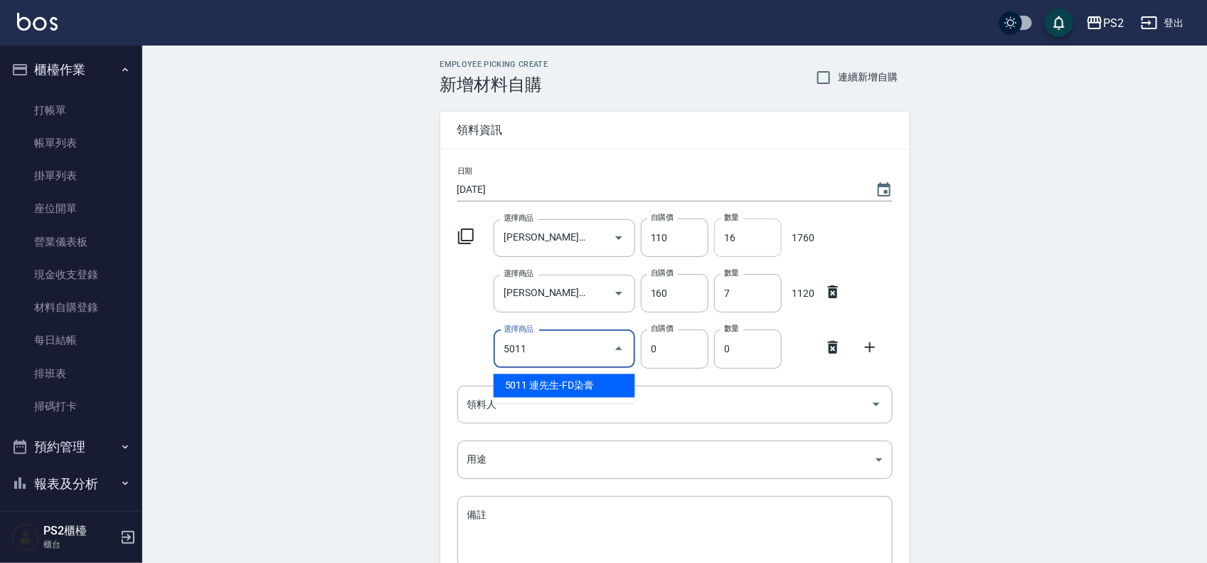
type input "連先生-FD染膏"
type input "130"
type input "1"
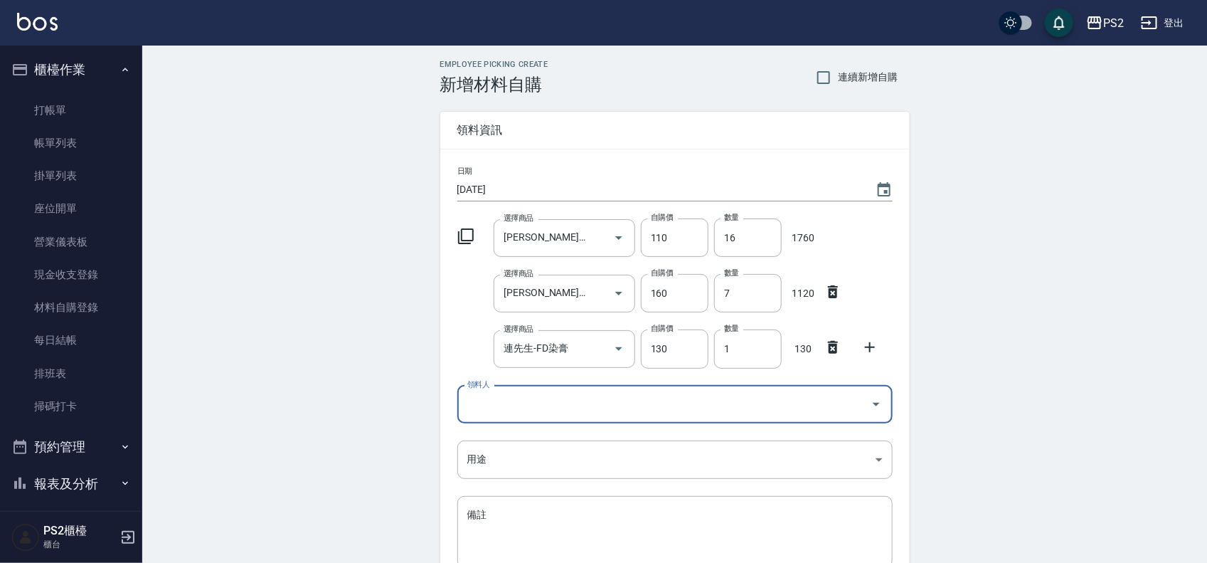
click at [865, 347] on icon at bounding box center [870, 347] width 10 height 10
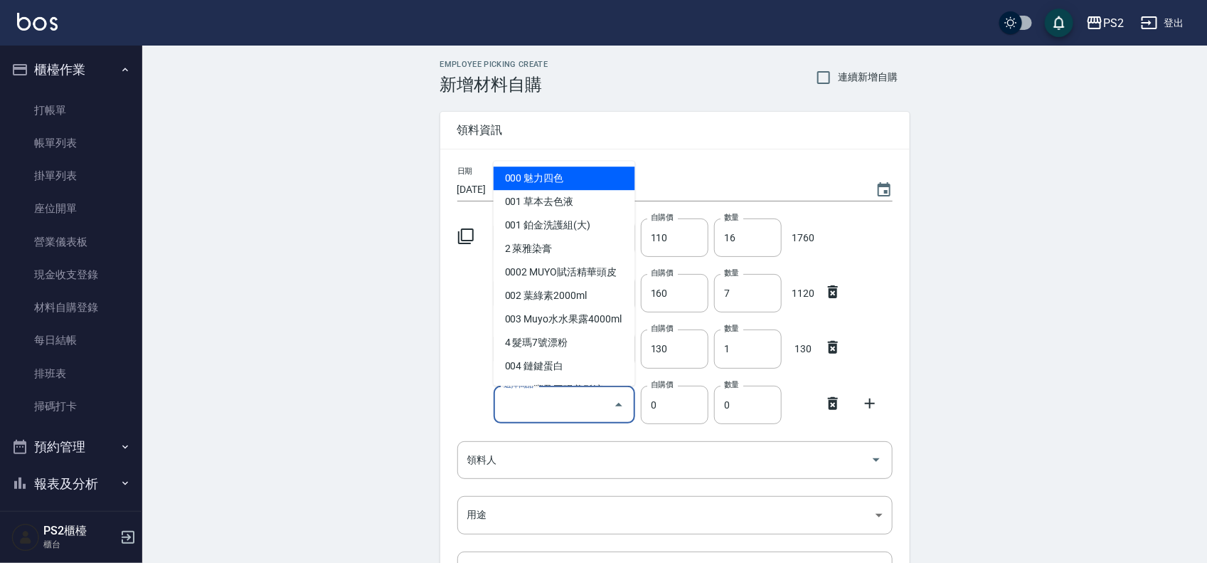
click at [566, 404] on input "選擇商品" at bounding box center [553, 404] width 107 height 25
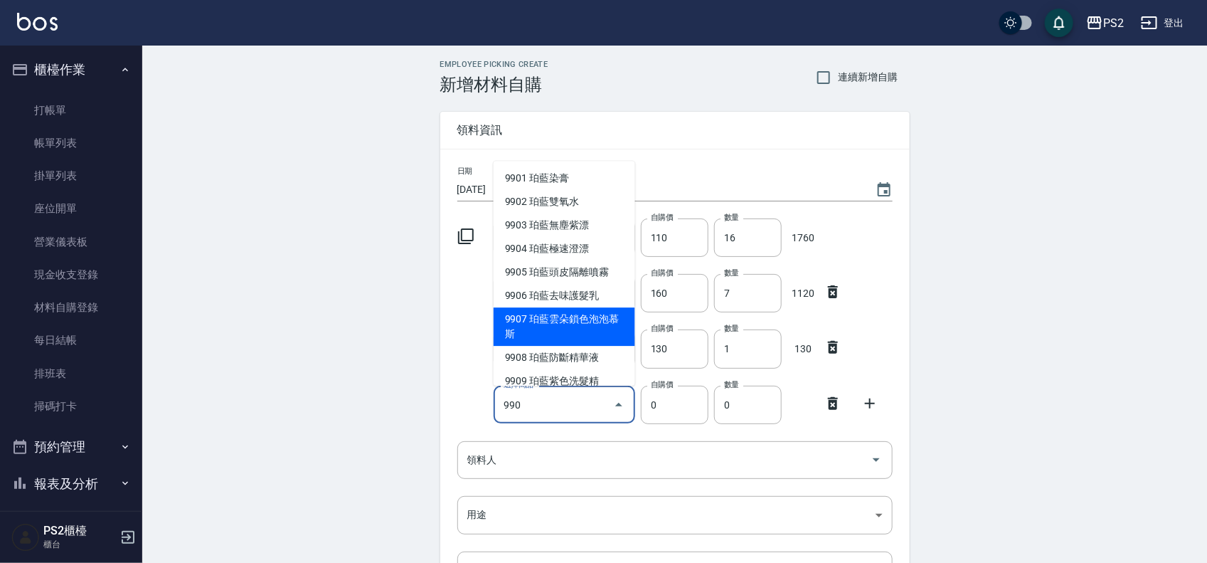
click at [581, 317] on li "9907 珀藍雲朵鎖色泡泡慕斯" at bounding box center [565, 326] width 142 height 38
type input "珀藍雲朵鎖色泡泡慕斯"
type input "600"
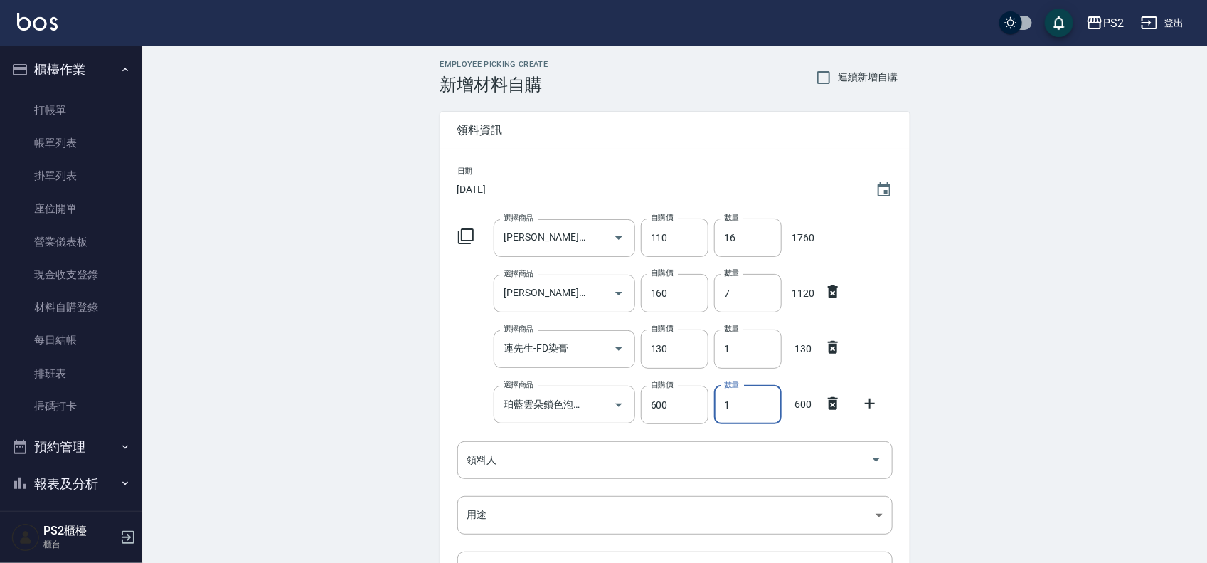
drag, startPoint x: 733, startPoint y: 404, endPoint x: 721, endPoint y: 405, distance: 12.2
click at [721, 405] on input "1" at bounding box center [748, 405] width 68 height 38
type input "2"
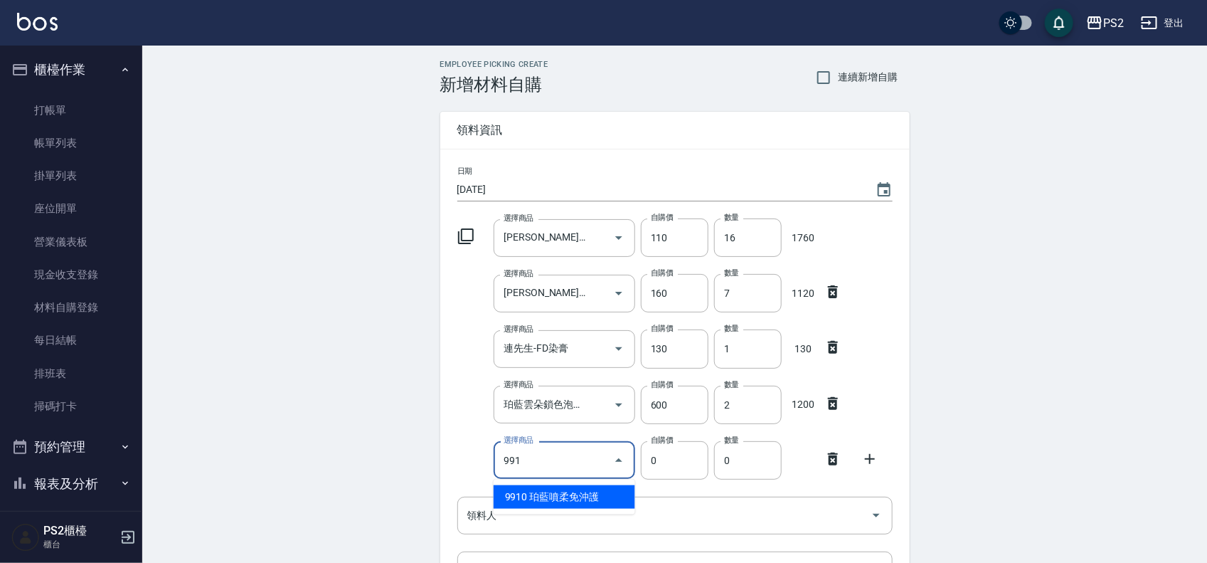
type input "珀藍噴柔免沖護"
type input "200"
type input "1"
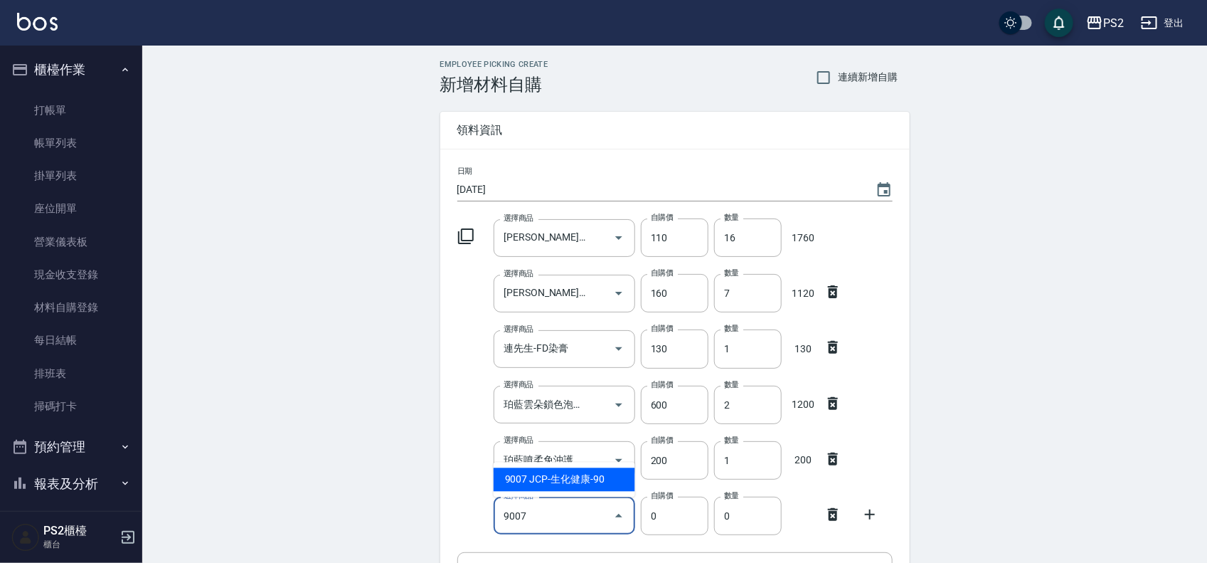
type input "JCP-生化健康-90"
type input "90"
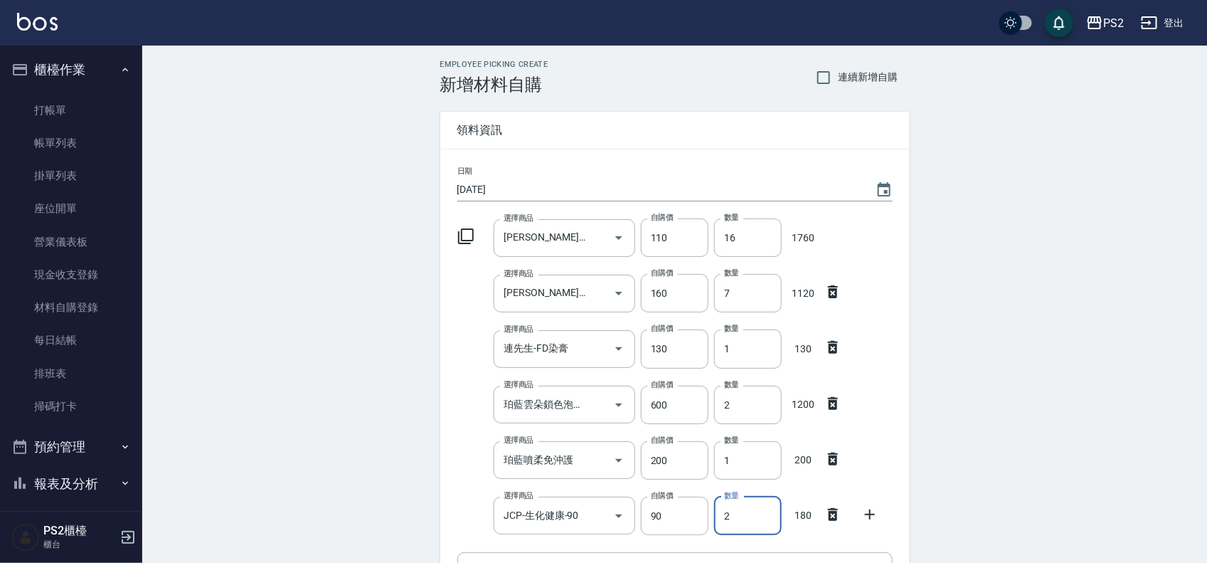
type input "2"
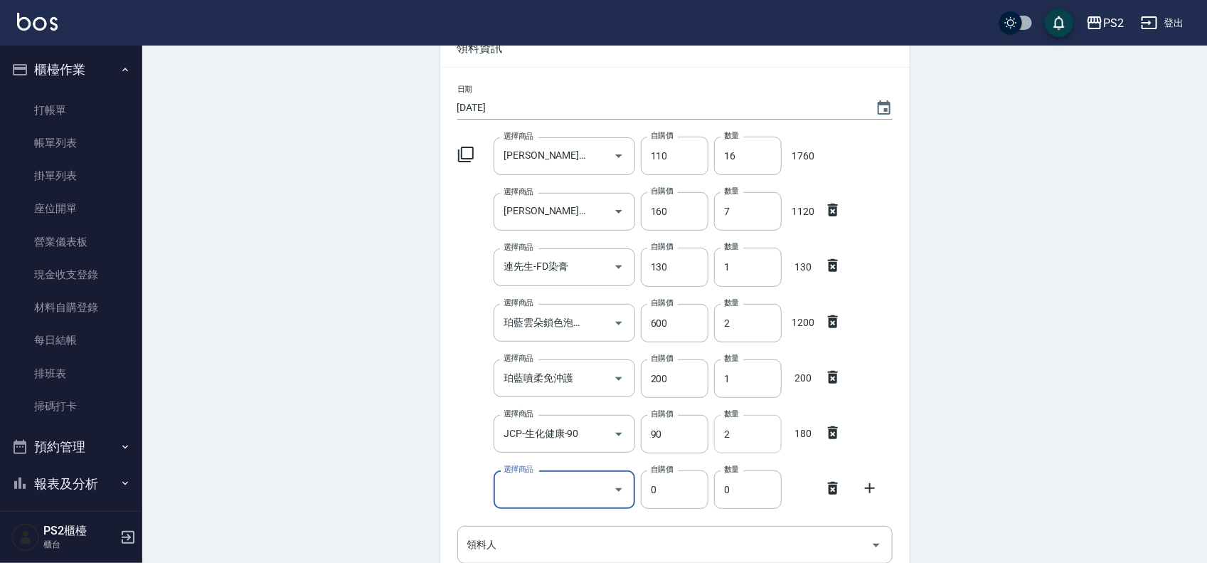
scroll to position [109, 0]
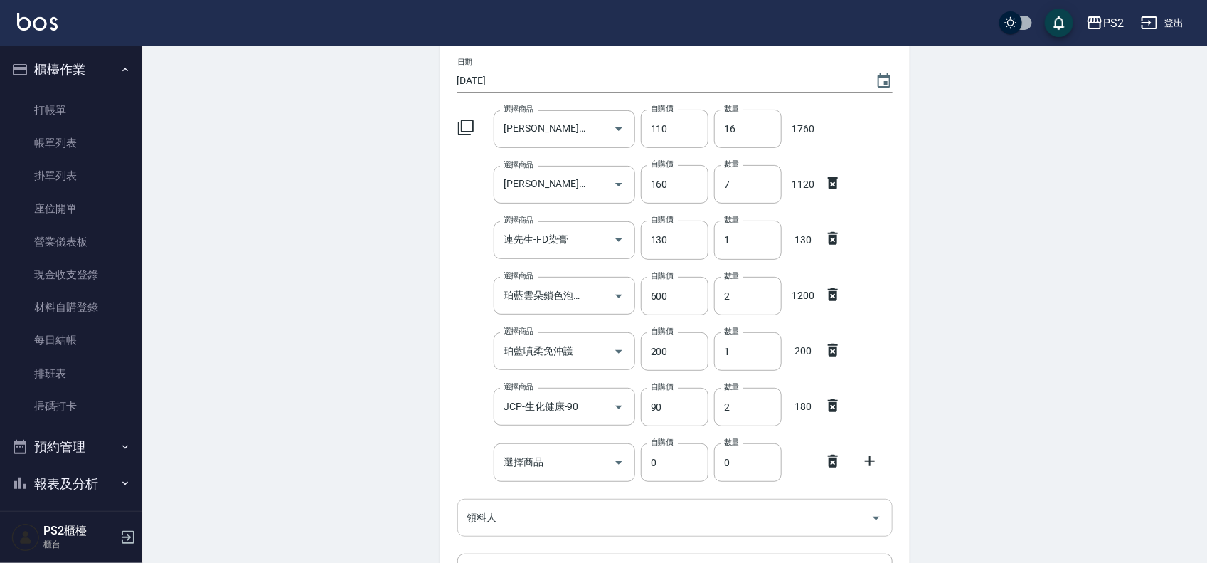
click at [834, 467] on icon at bounding box center [832, 460] width 17 height 17
click at [599, 460] on input "領料人" at bounding box center [664, 462] width 401 height 25
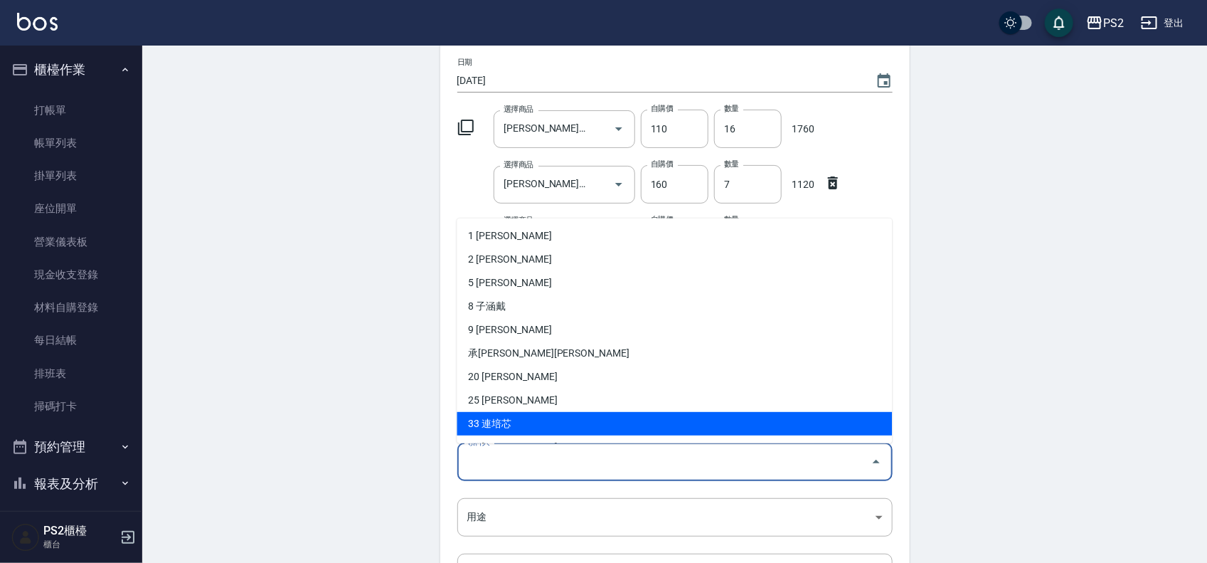
click at [513, 417] on li "33 連培芯" at bounding box center [674, 423] width 435 height 23
type input "連培芯"
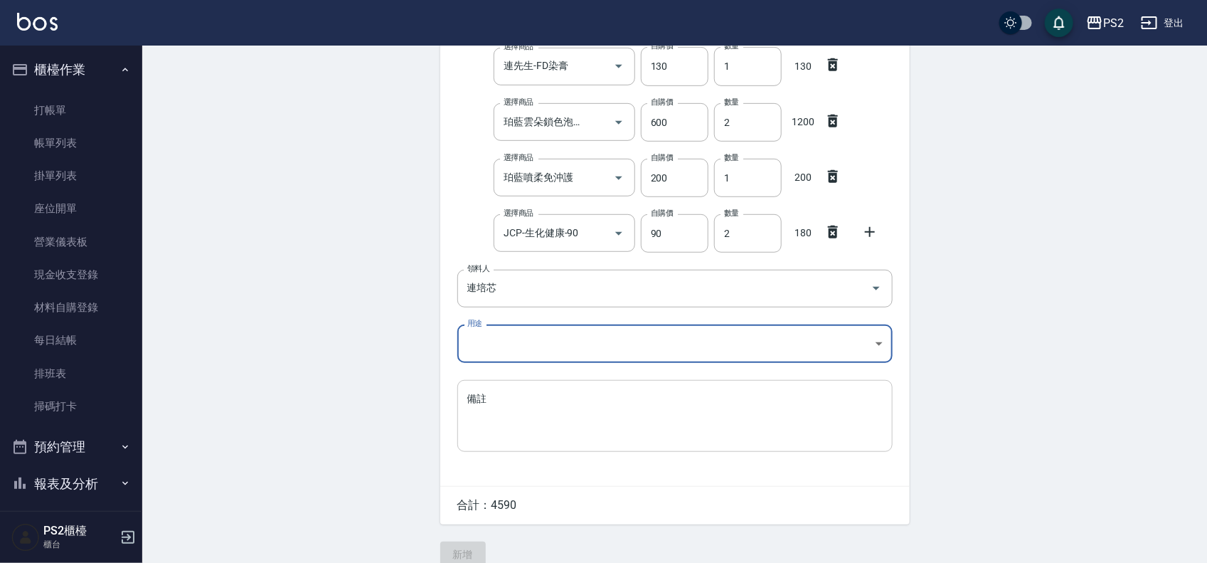
scroll to position [287, 0]
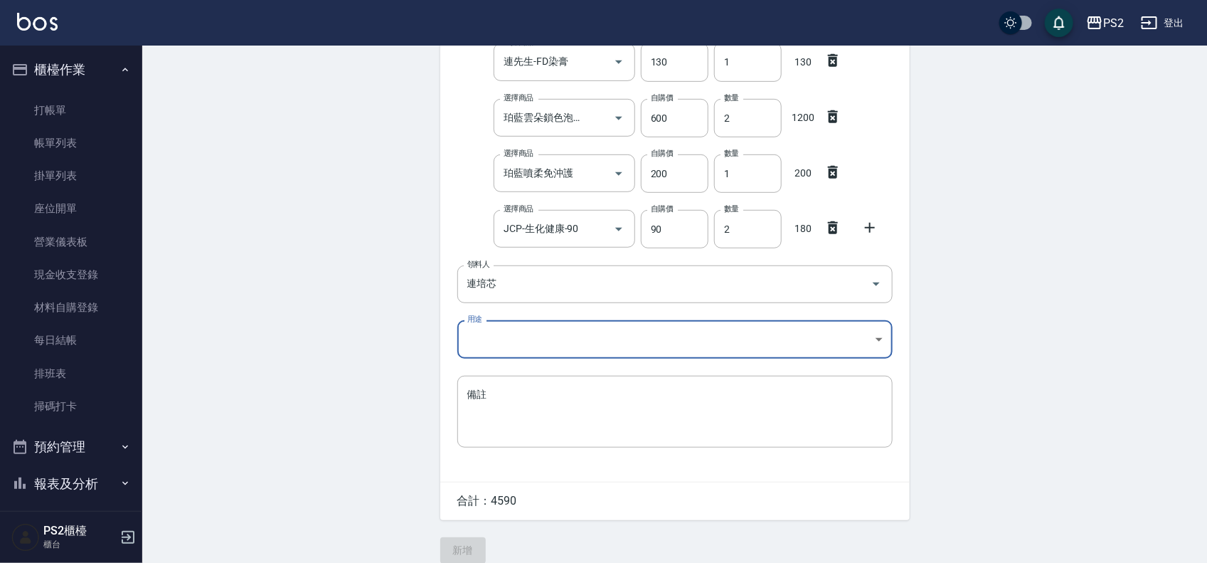
click at [505, 331] on body "PS2 登出 櫃檯作業 打帳單 帳單列表 掛單列表 座位開單 營業儀表板 現金收支登錄 材料自購登錄 每日結帳 排班表 掃碼打卡 預約管理 預約管理 單日預約…" at bounding box center [603, 145] width 1207 height 864
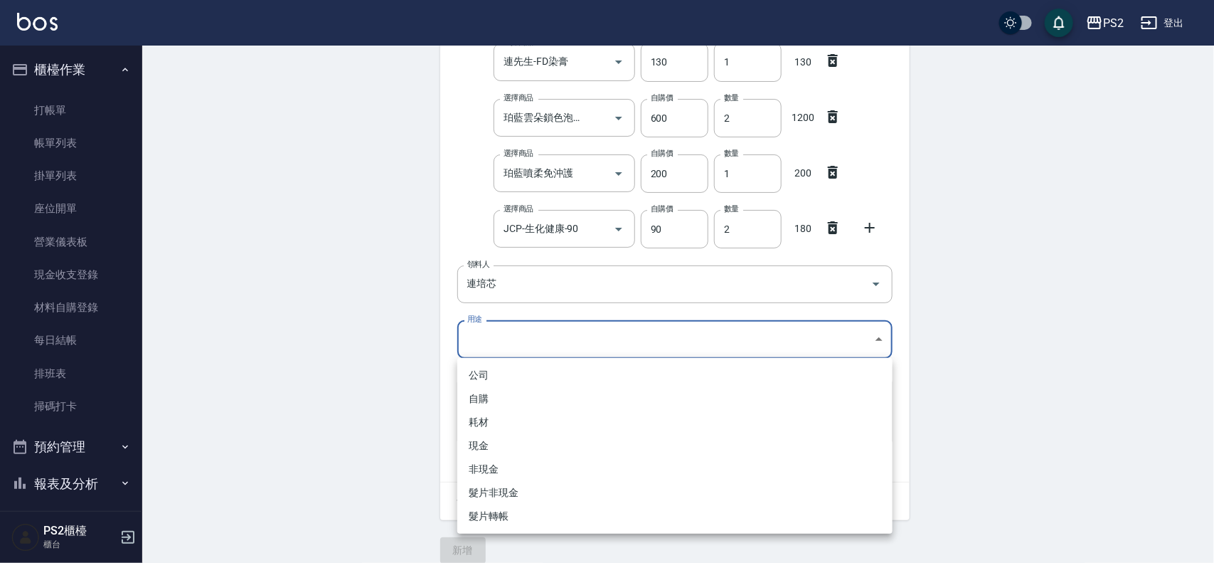
click at [489, 400] on li "自購" at bounding box center [674, 398] width 435 height 23
type input "自購"
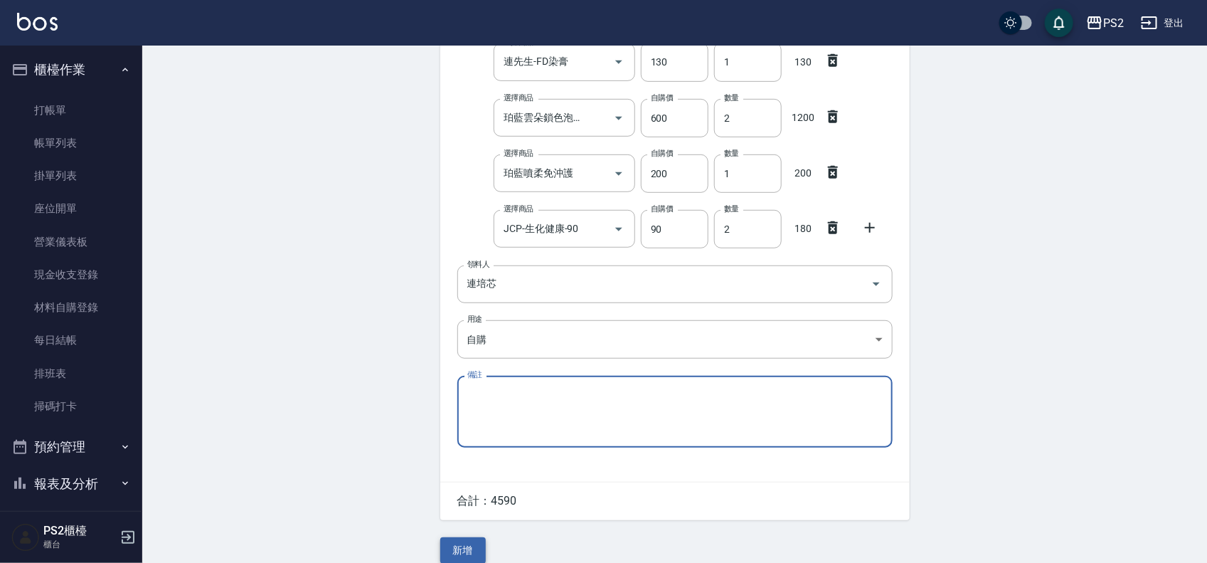
click at [464, 542] on button "新增" at bounding box center [463, 550] width 46 height 26
click at [464, 542] on div "Employee Picking Create 新增材料自購 連續新增自購 領料資訊 日期 2025/08/16 選擇商品 里歐-染膏 選擇商品 自購價 11…" at bounding box center [675, 168] width 498 height 819
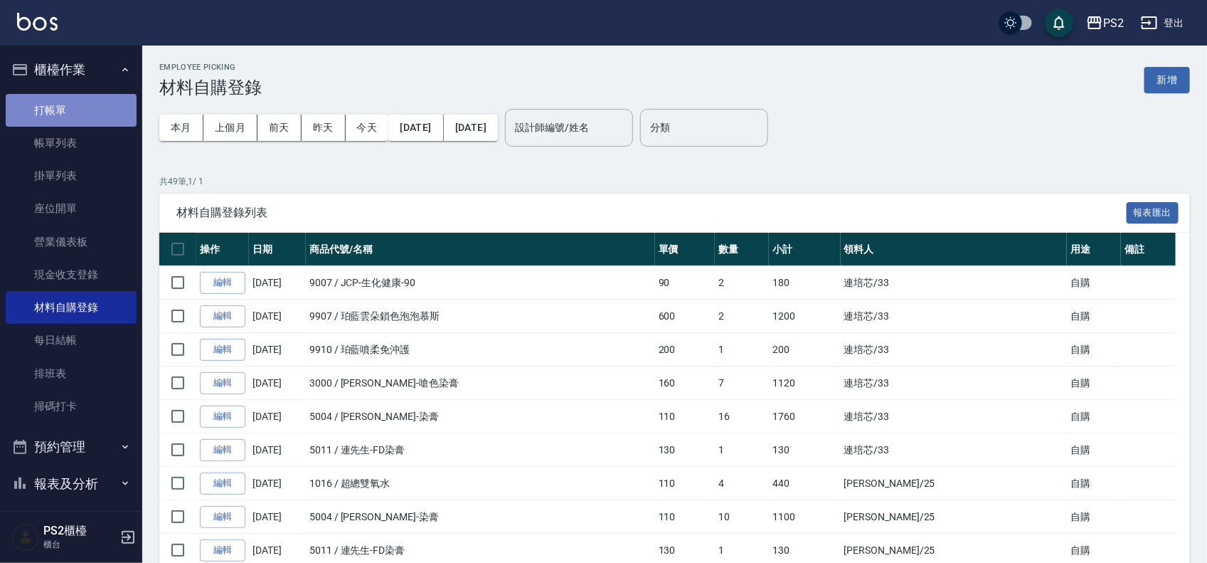
click at [101, 100] on link "打帳單" at bounding box center [71, 110] width 131 height 33
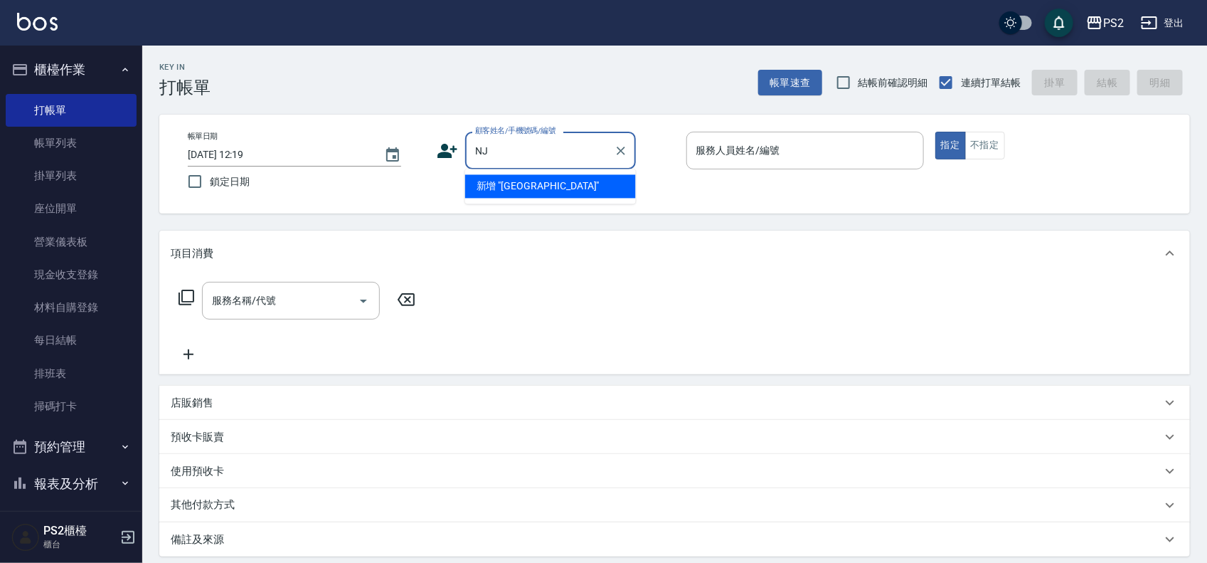
type input "N"
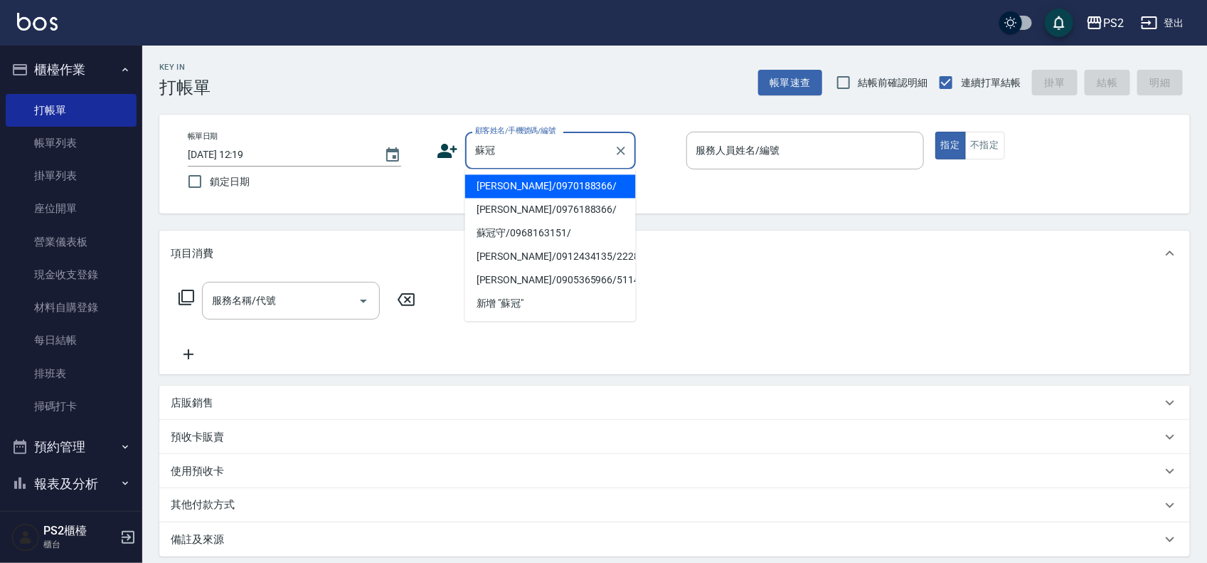
click at [516, 182] on li "蘇冠全/0970188366/" at bounding box center [550, 186] width 171 height 23
type input "蘇冠全/0970188366/"
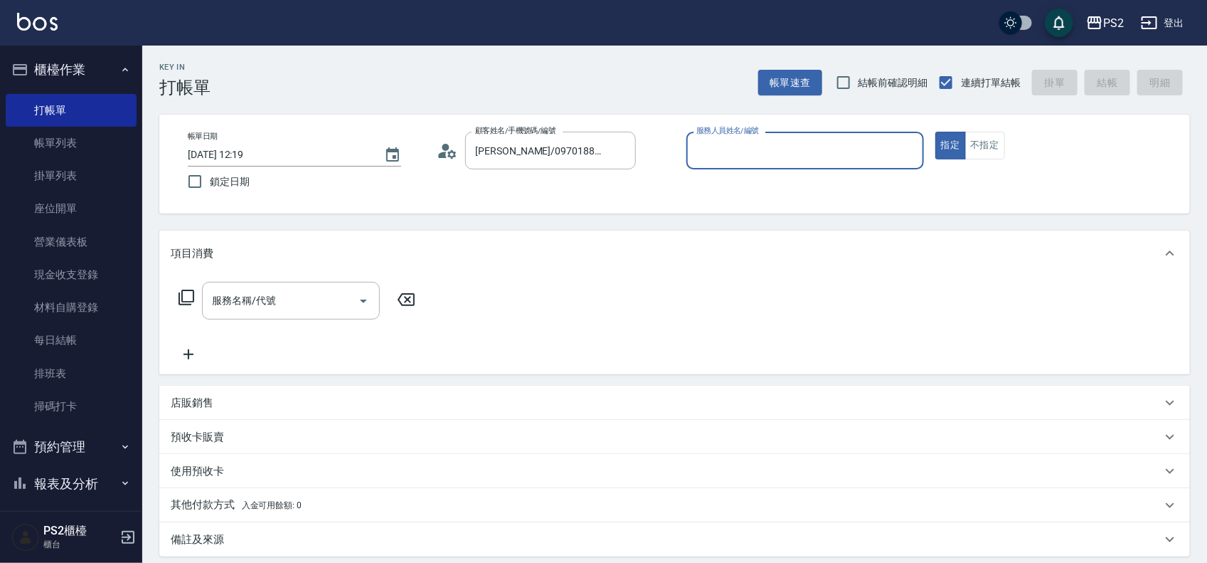
click at [448, 148] on circle at bounding box center [445, 147] width 7 height 7
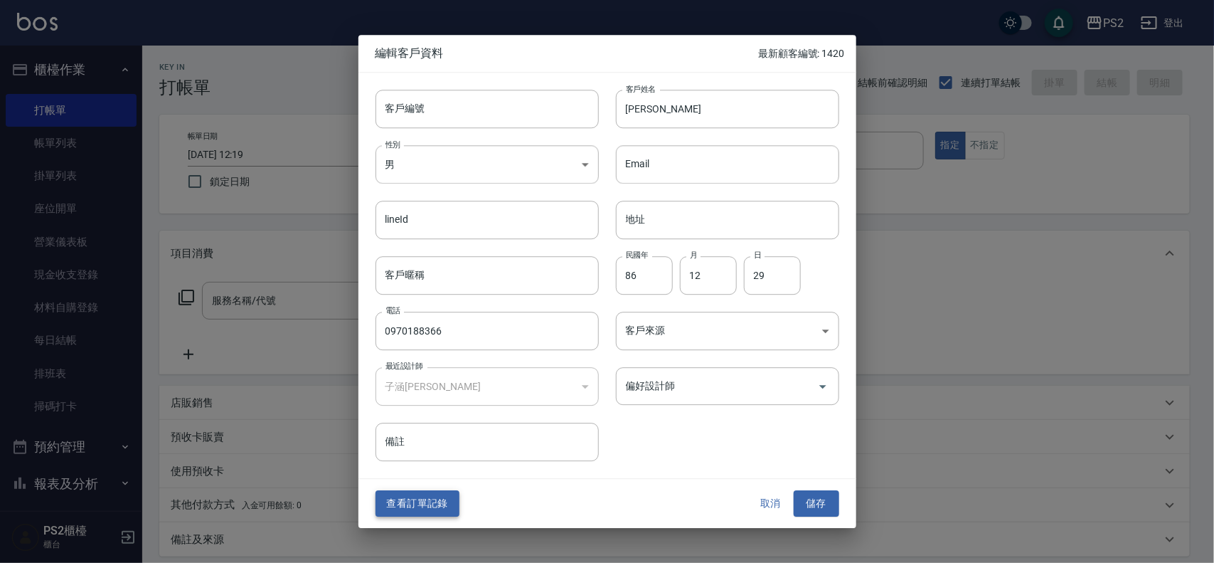
click at [445, 504] on button "查看訂單記錄" at bounding box center [418, 504] width 84 height 26
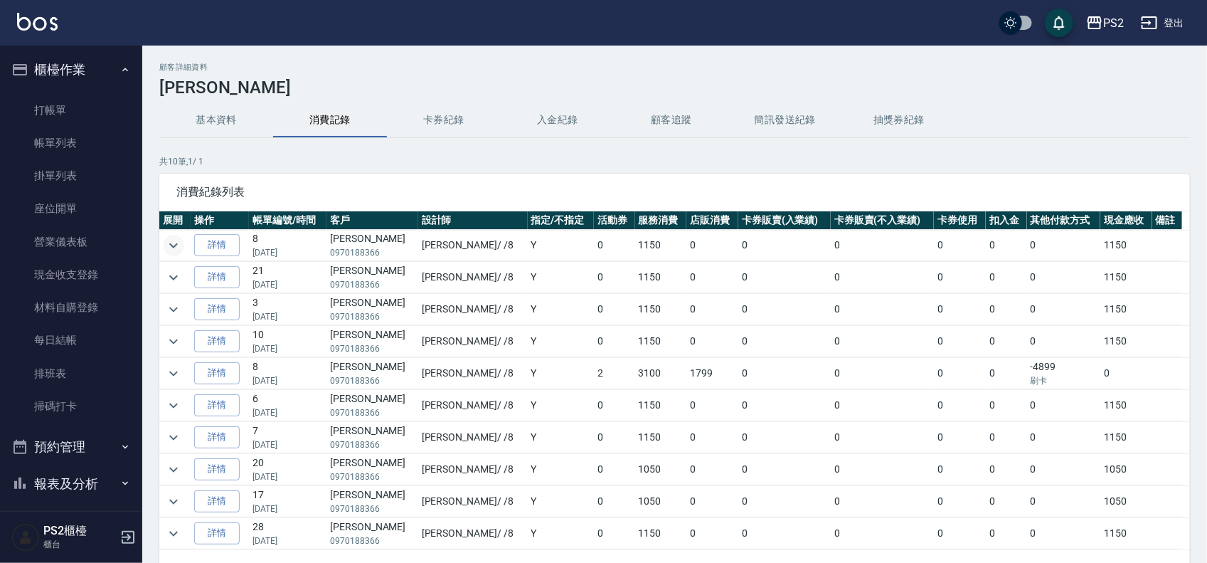
click at [172, 248] on icon "expand row" at bounding box center [173, 245] width 17 height 17
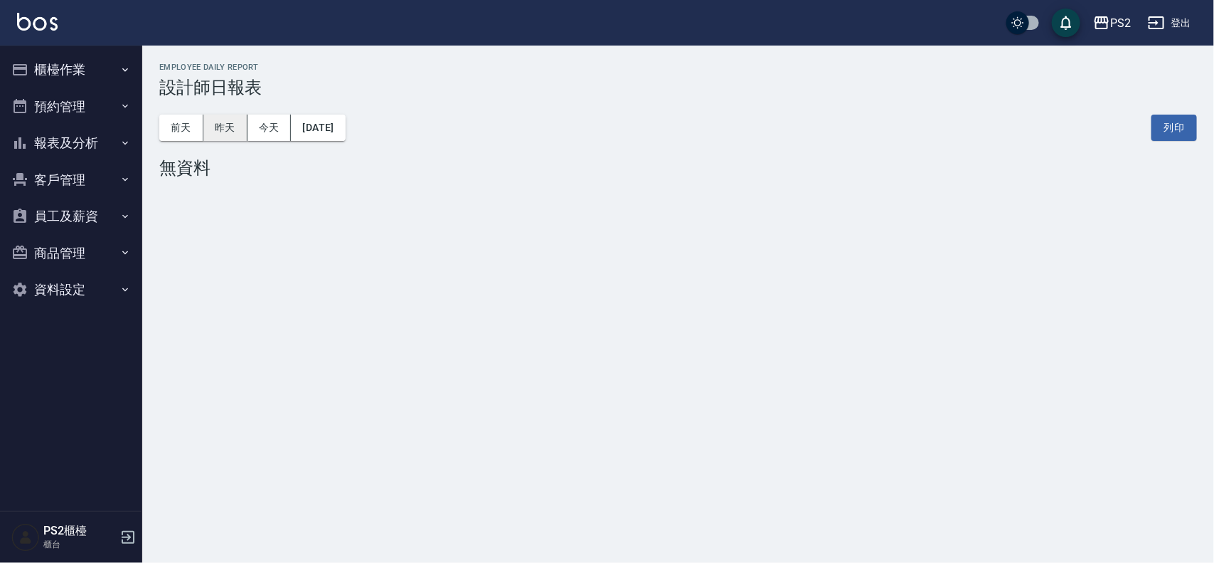
click at [228, 132] on button "昨天" at bounding box center [225, 128] width 44 height 26
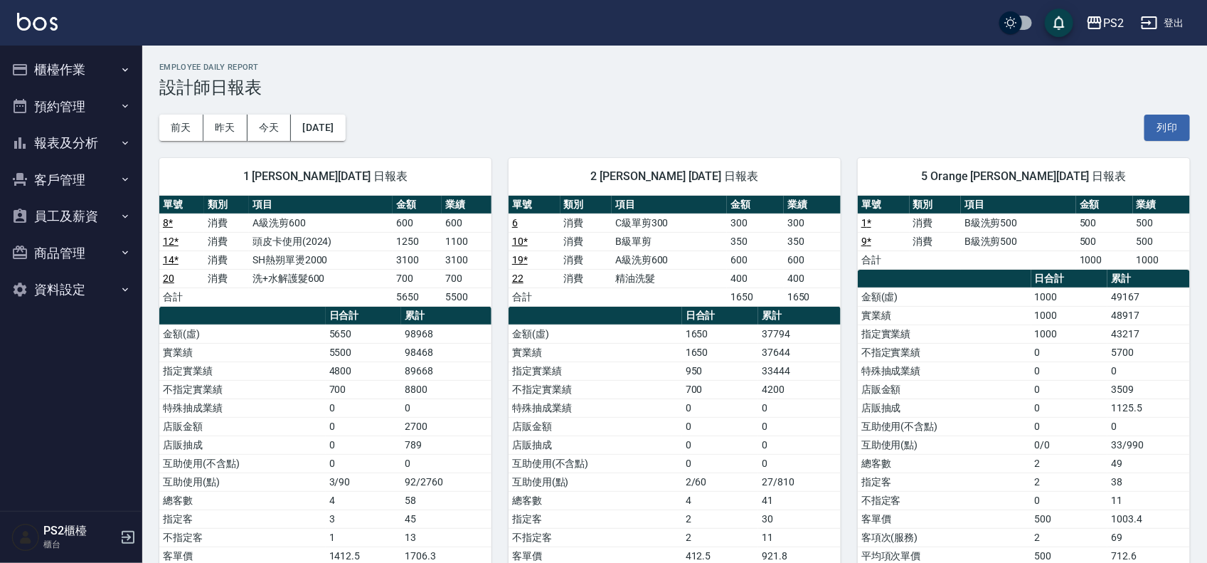
scroll to position [89, 0]
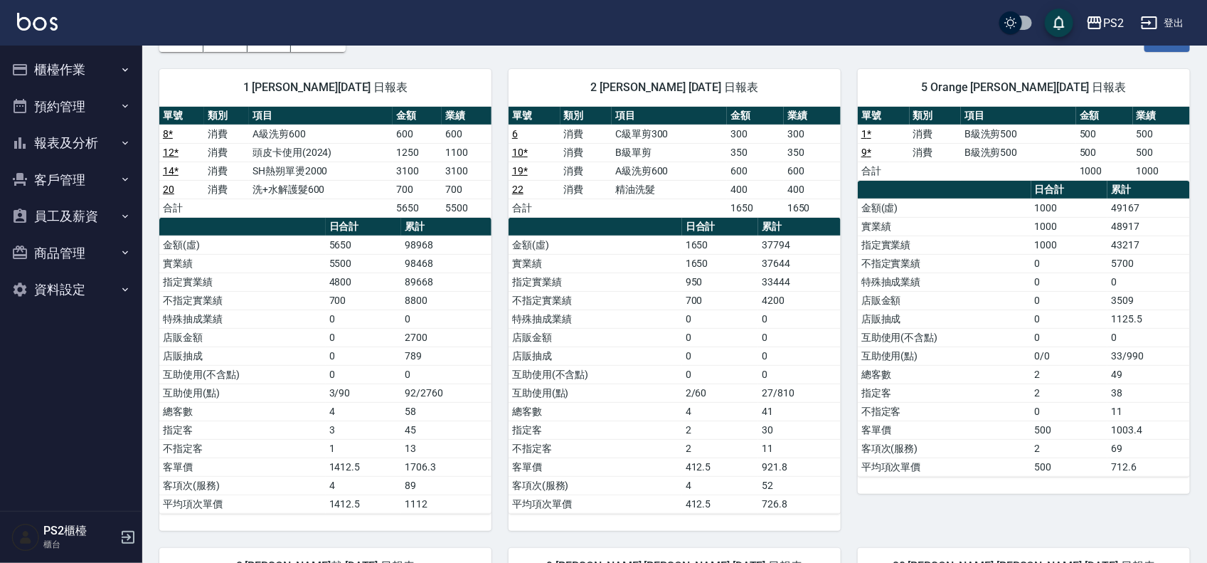
click at [457, 271] on td "98468" at bounding box center [446, 263] width 90 height 18
drag, startPoint x: 404, startPoint y: 263, endPoint x: 450, endPoint y: 262, distance: 45.5
click at [414, 262] on td "98468" at bounding box center [446, 263] width 90 height 18
click at [450, 262] on td "98468" at bounding box center [446, 263] width 90 height 18
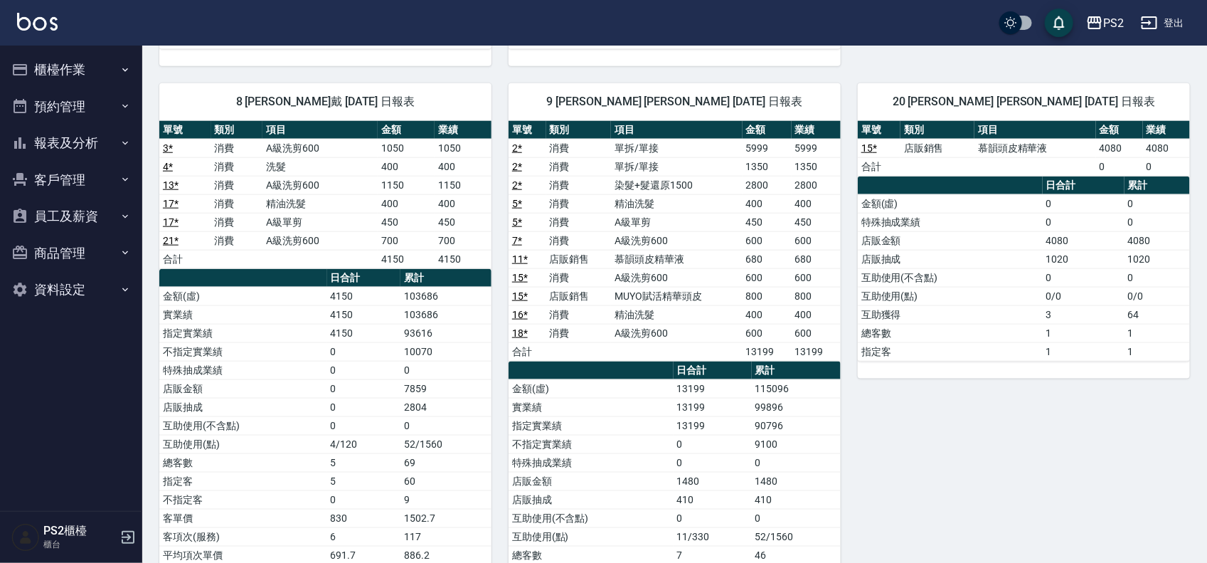
scroll to position [622, 0]
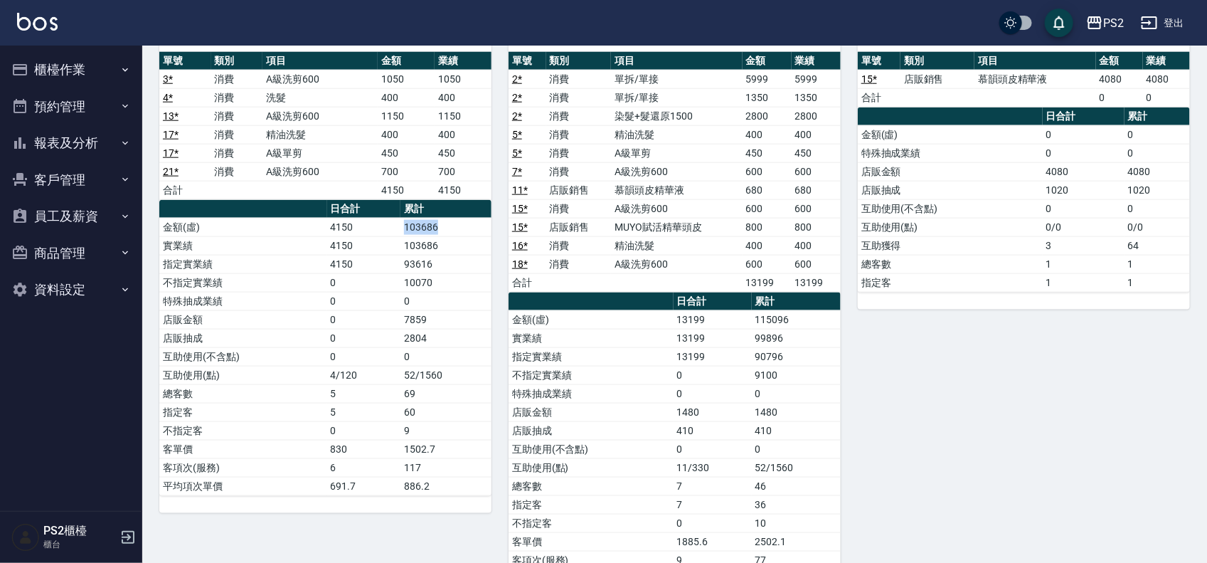
drag, startPoint x: 400, startPoint y: 231, endPoint x: 482, endPoint y: 231, distance: 81.1
click at [482, 231] on td "103686" at bounding box center [445, 227] width 91 height 18
click at [463, 233] on td "103686" at bounding box center [445, 227] width 91 height 18
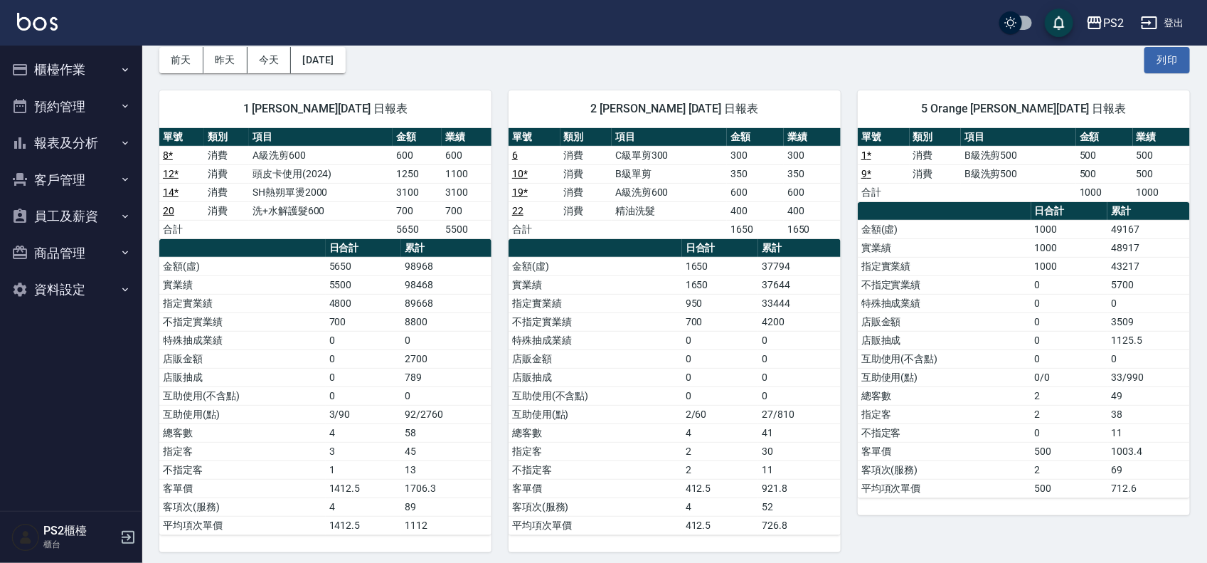
scroll to position [0, 0]
